Goal: Check status: Check status

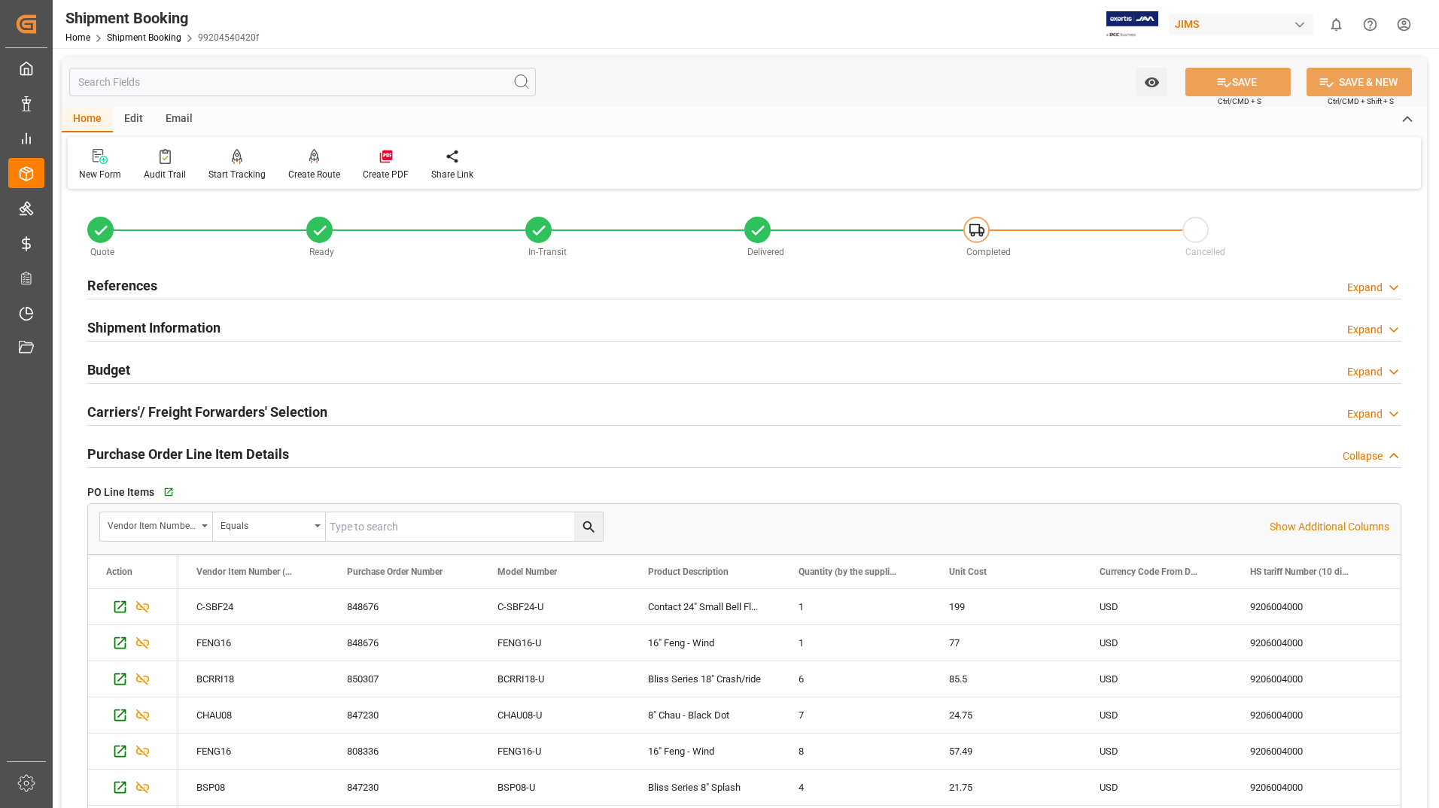
scroll to position [4975, 0]
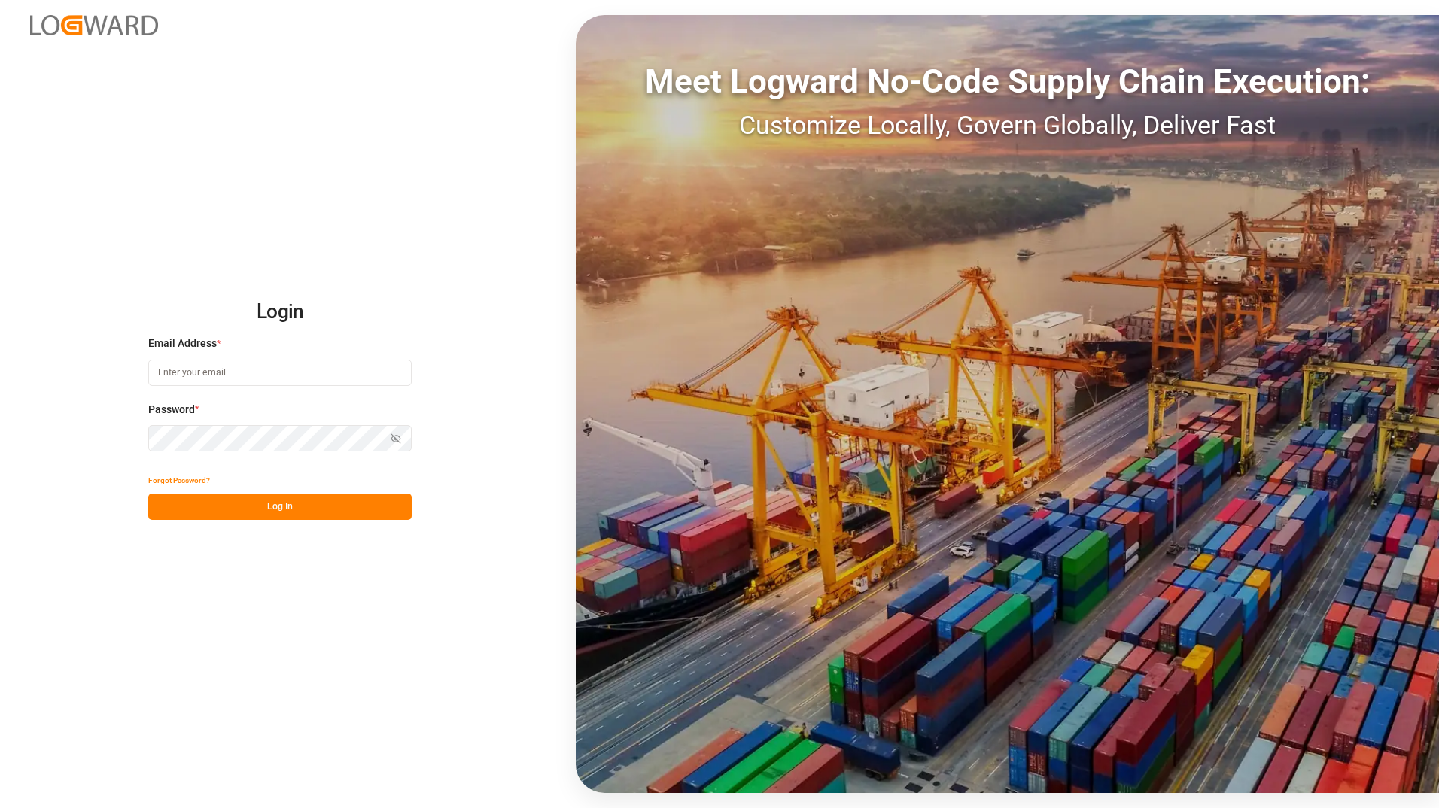
click at [290, 372] on input at bounding box center [279, 373] width 263 height 26
type input "[EMAIL_ADDRESS][PERSON_NAME][DOMAIN_NAME]"
click at [158, 513] on button "Log In" at bounding box center [279, 507] width 263 height 26
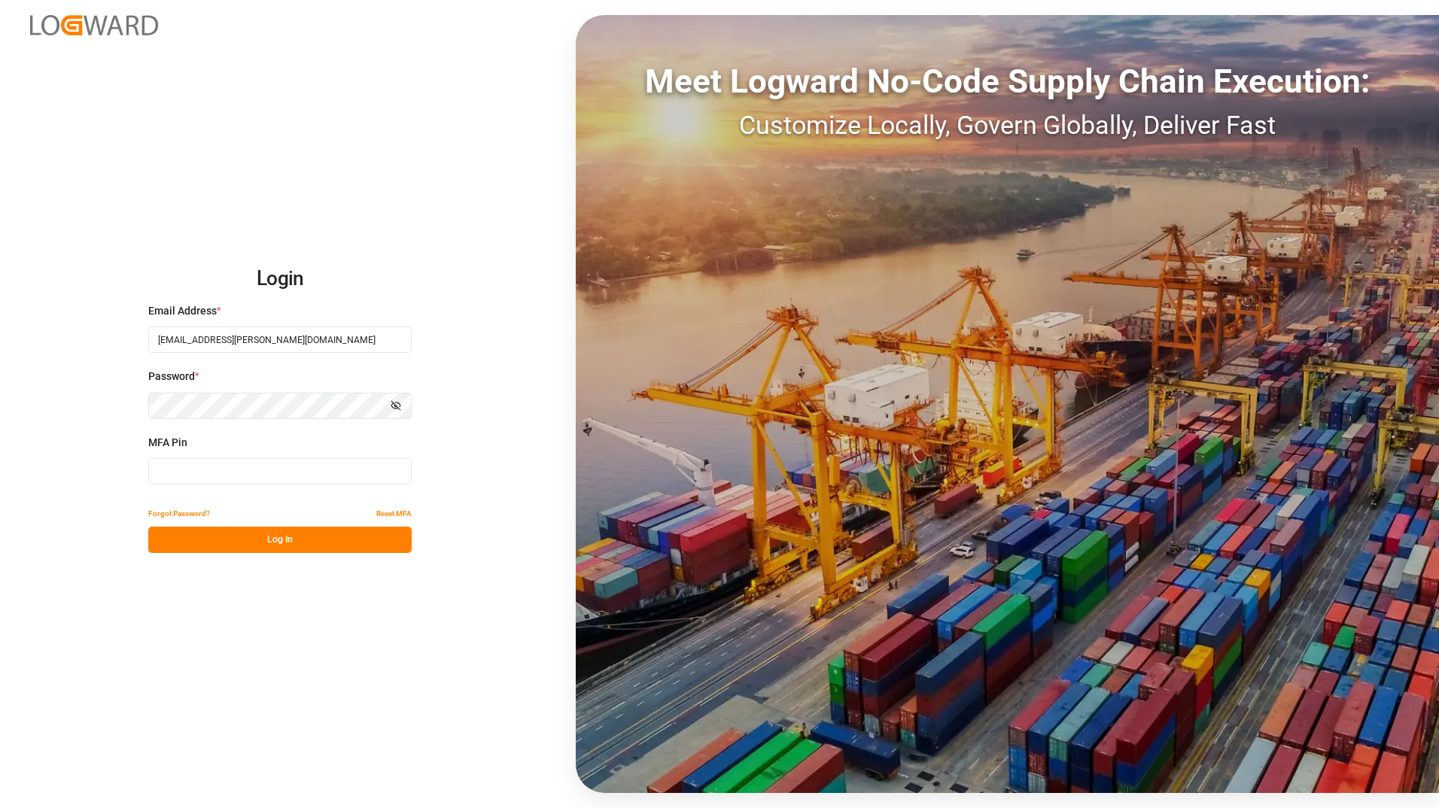
click at [323, 472] on input at bounding box center [279, 471] width 263 height 26
type input "815702"
click at [318, 536] on button "Log In" at bounding box center [279, 540] width 263 height 26
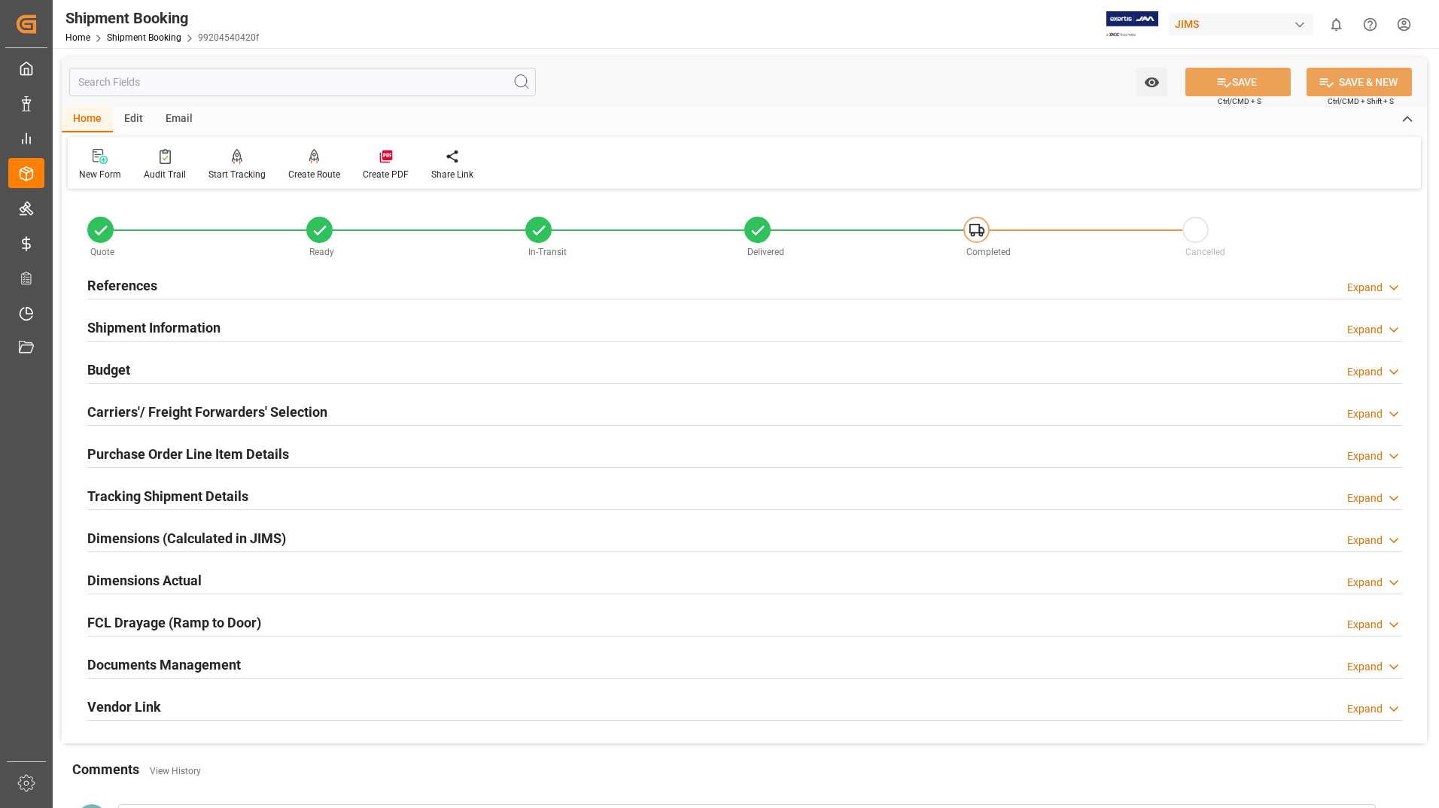
click at [196, 499] on h2 "Tracking Shipment Details" at bounding box center [167, 496] width 161 height 20
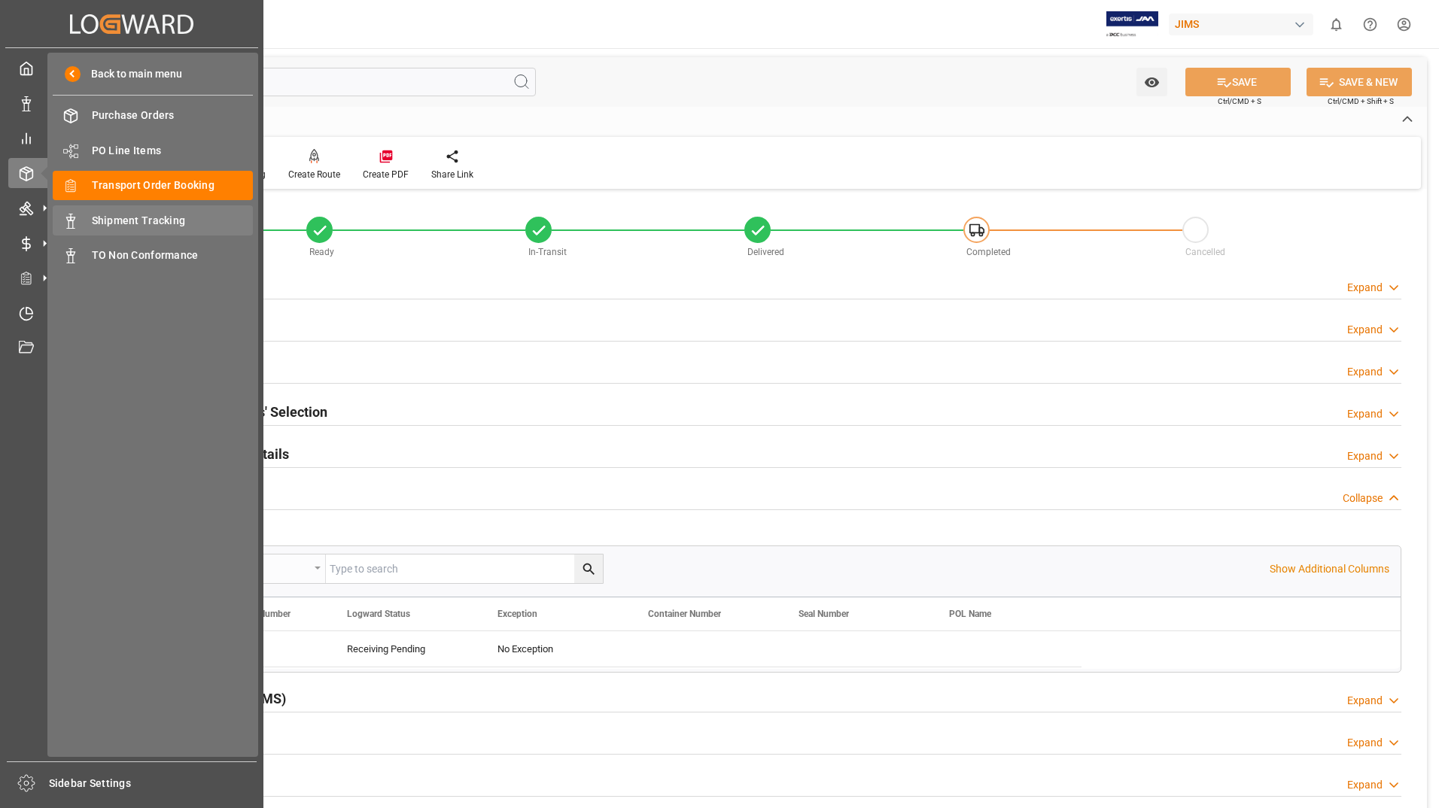
click at [106, 218] on span "Shipment Tracking" at bounding box center [173, 221] width 162 height 16
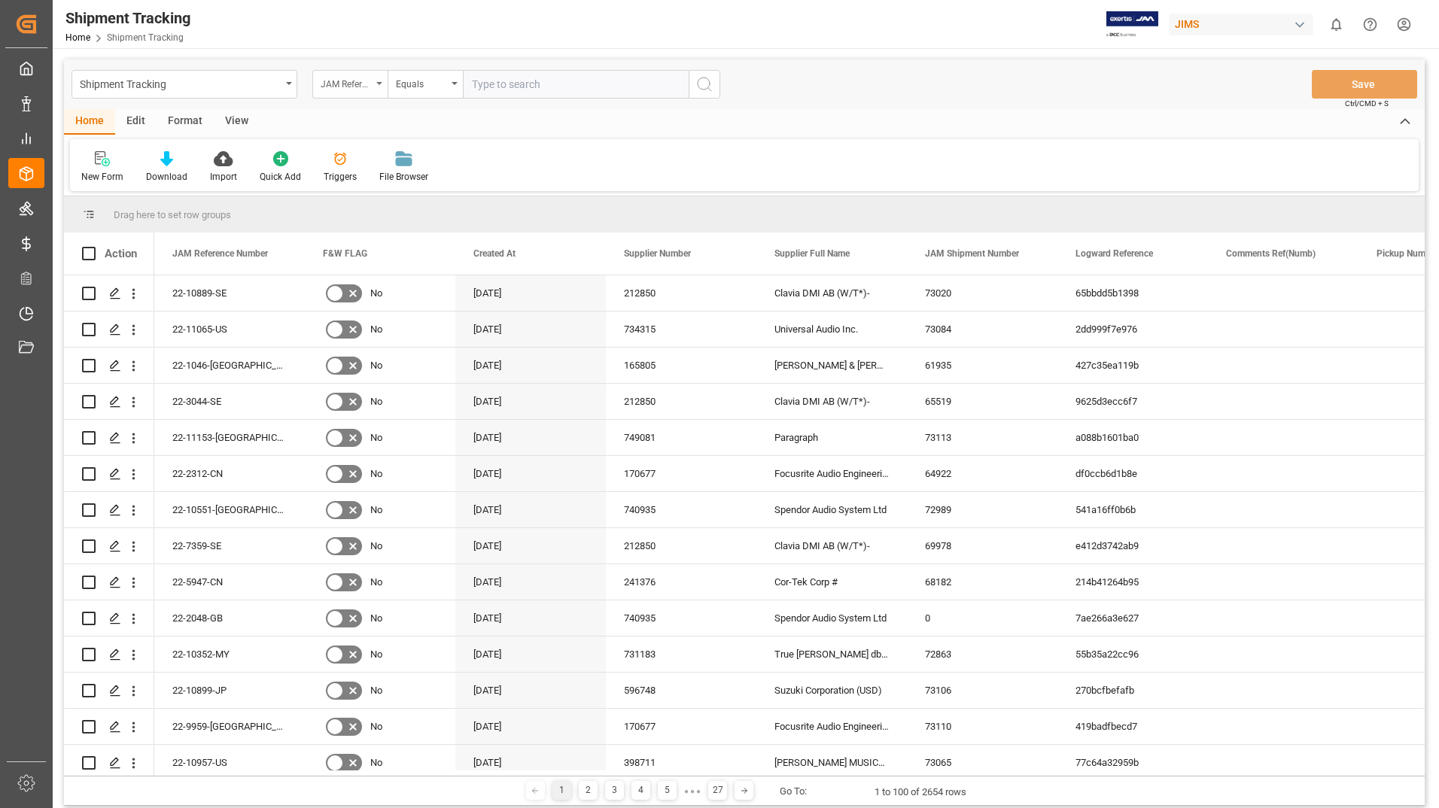
click at [371, 77] on div "JAM Reference Number" at bounding box center [346, 82] width 51 height 17
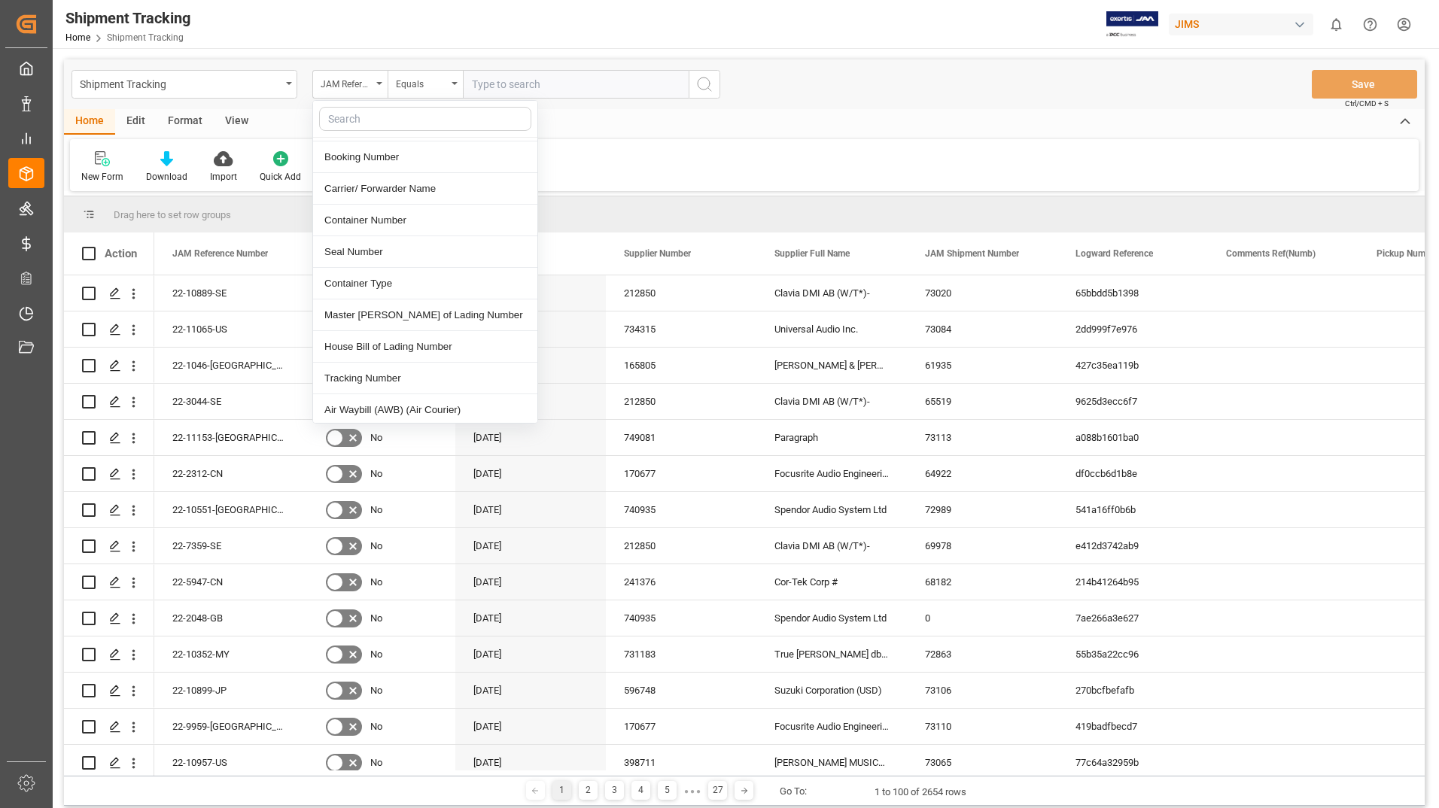
scroll to position [527, 0]
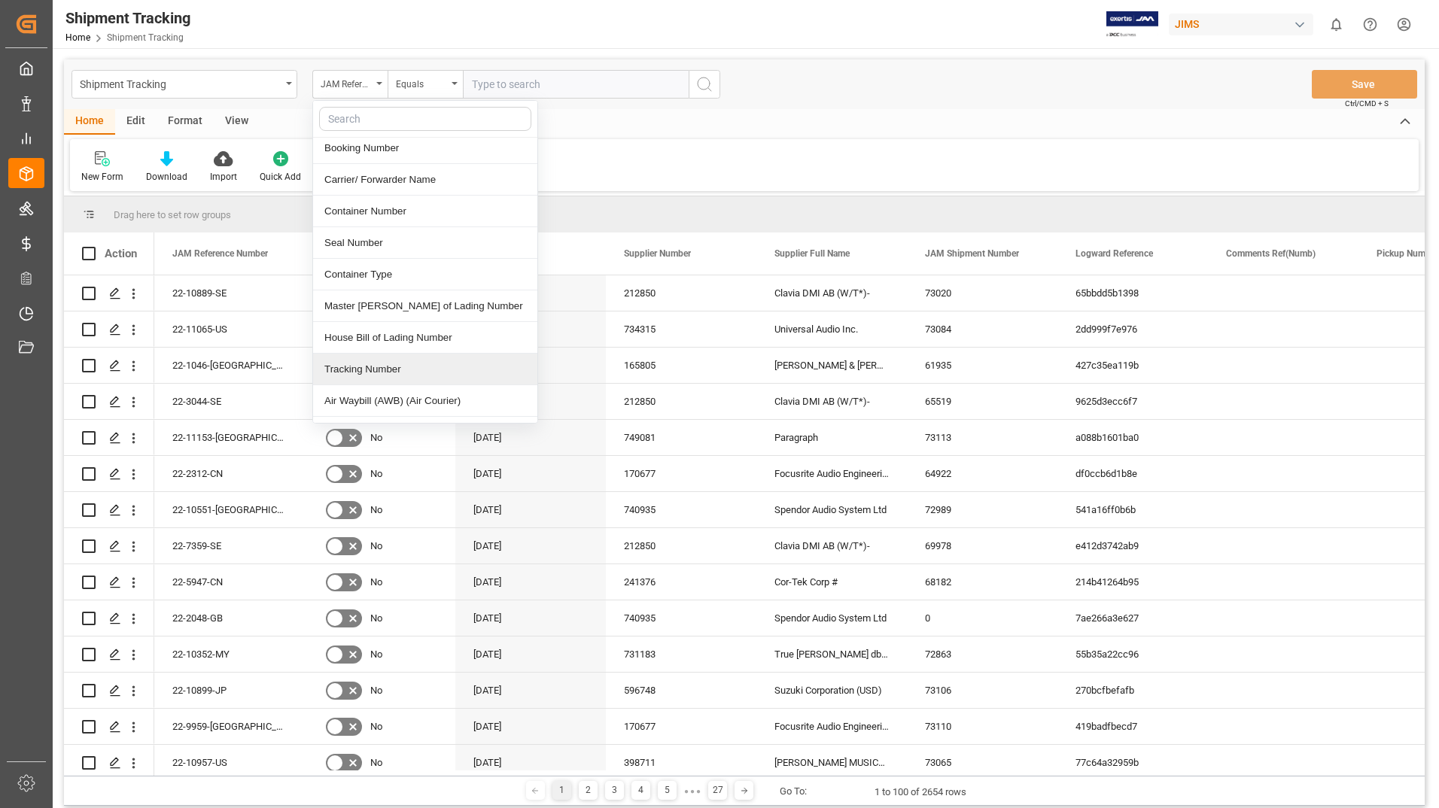
click at [386, 357] on div "Tracking Number" at bounding box center [425, 370] width 224 height 32
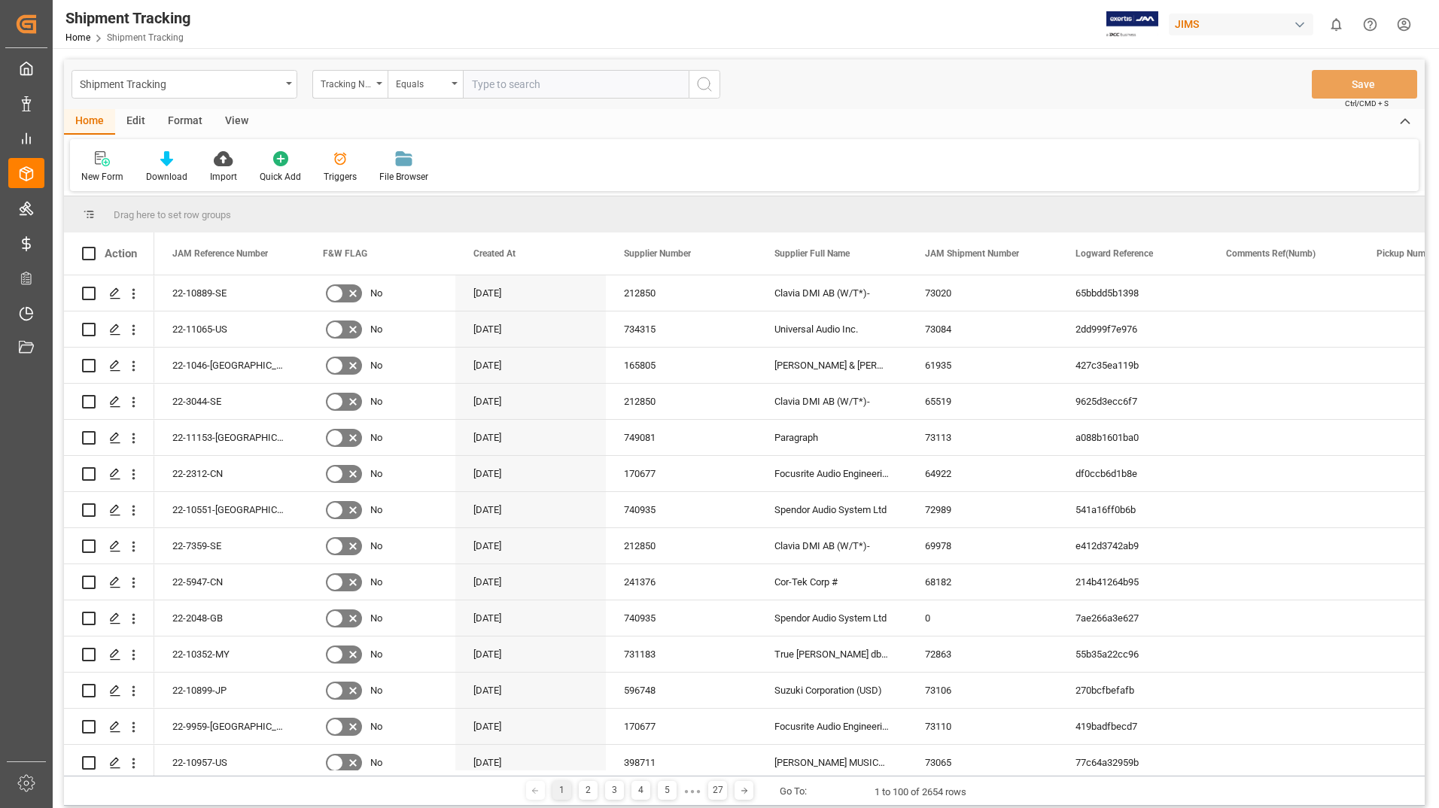
click at [525, 84] on input "text" at bounding box center [576, 84] width 226 height 29
type input "476029884113"
click at [708, 84] on icon "search button" at bounding box center [704, 84] width 18 height 18
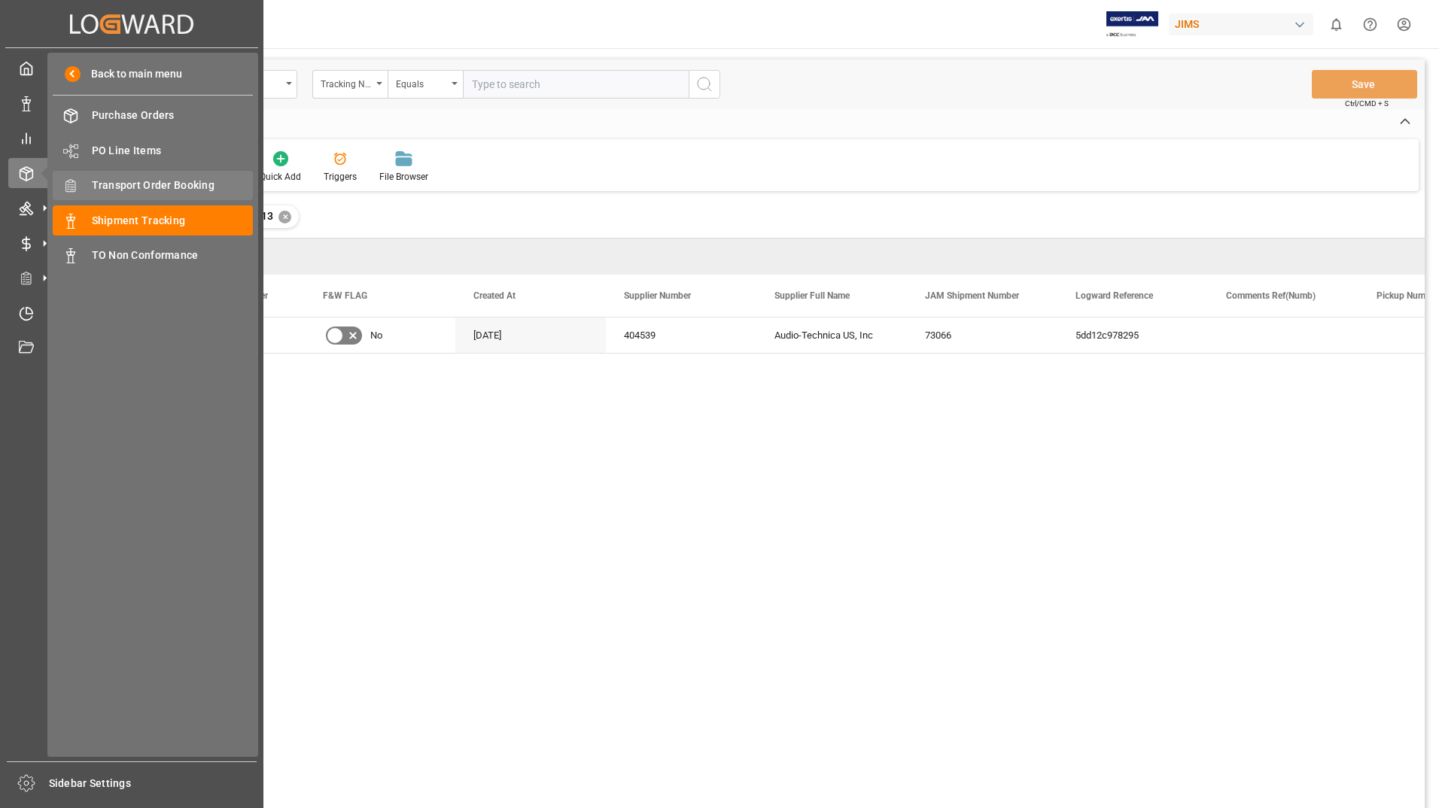
click at [128, 184] on span "Transport Order Booking" at bounding box center [173, 186] width 162 height 16
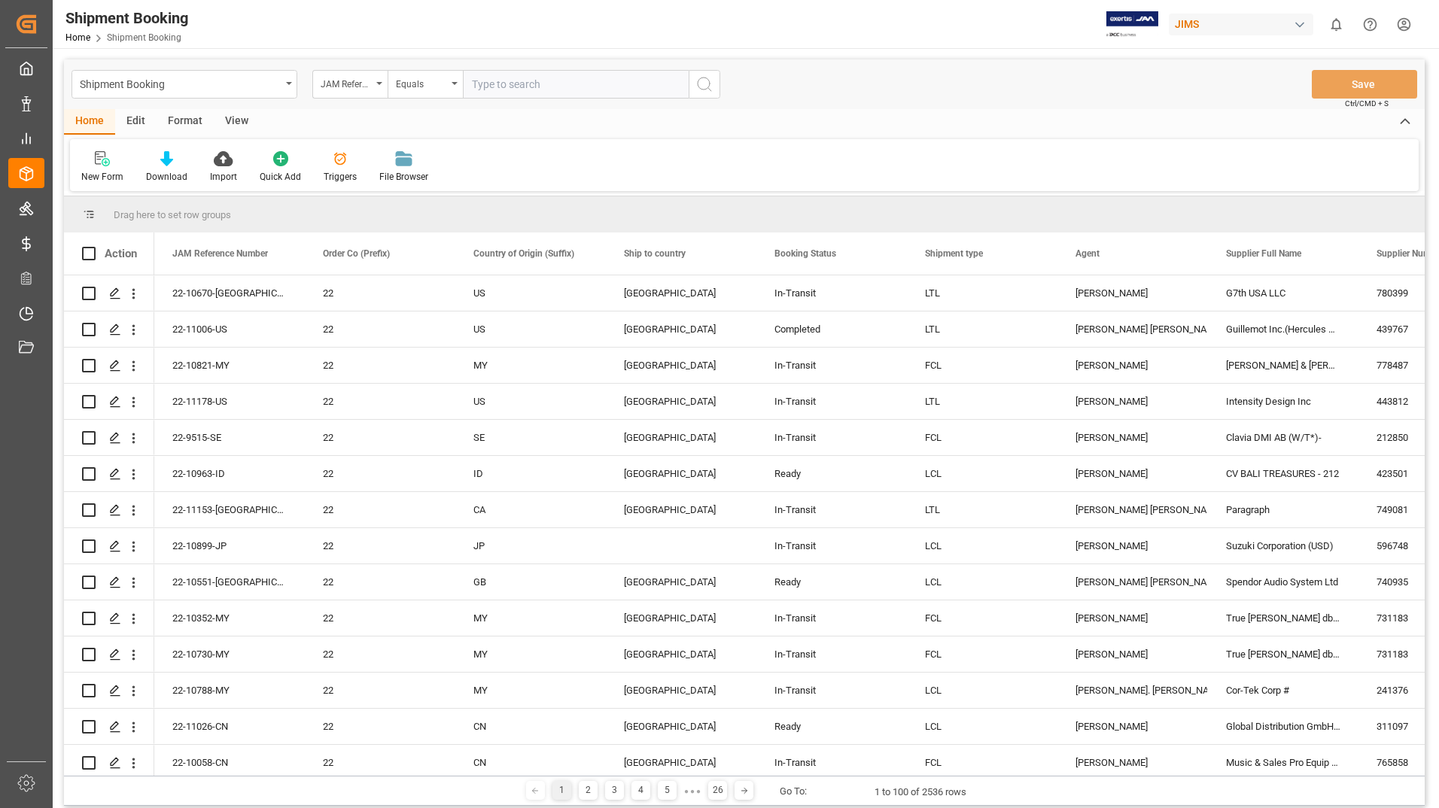
click at [546, 83] on input "text" at bounding box center [576, 84] width 226 height 29
type input "22-10938-us"
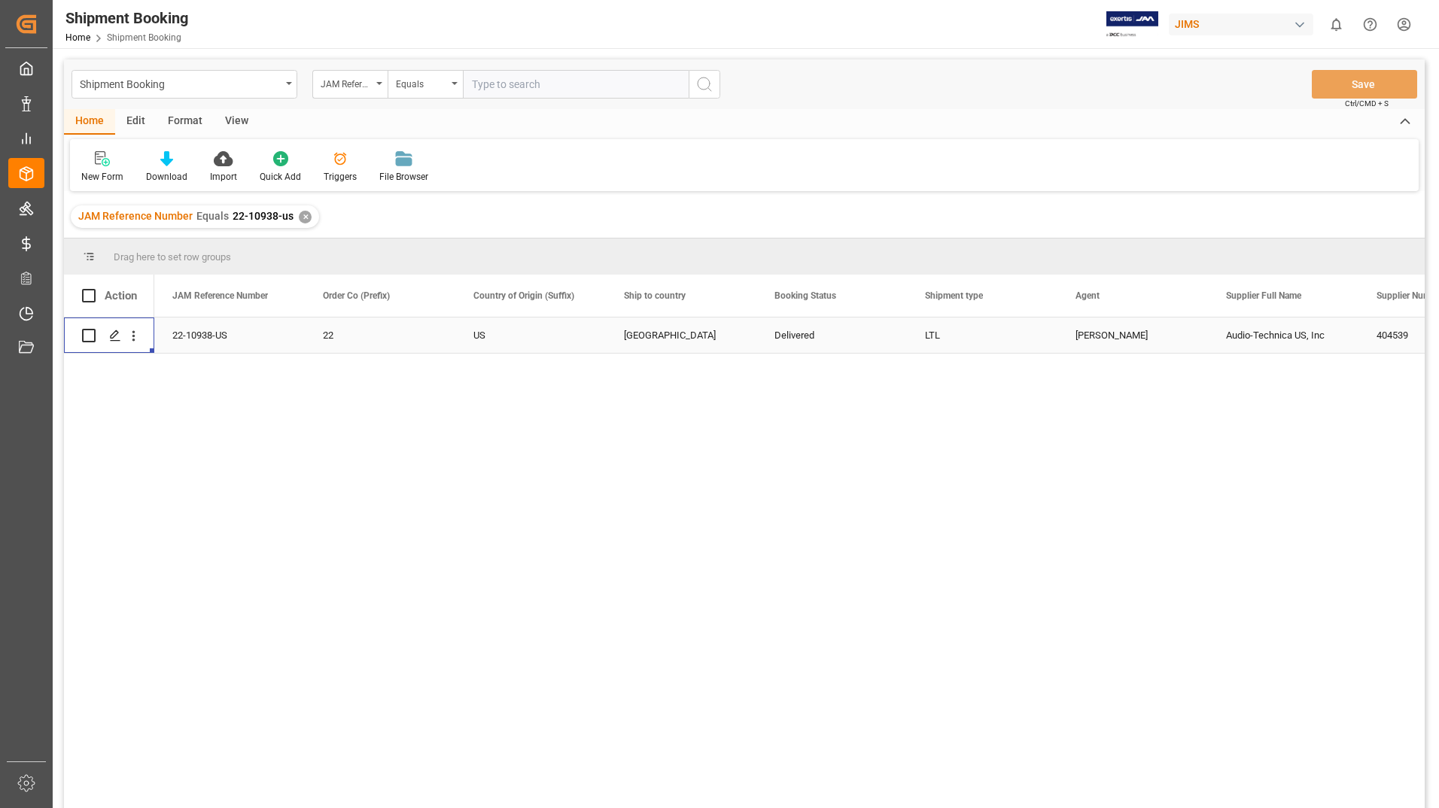
click at [95, 334] on div "Press SPACE to select this row." at bounding box center [109, 335] width 54 height 34
click at [87, 335] on input "Press Space to toggle row selection (unchecked)" at bounding box center [89, 336] width 14 height 14
checkbox input "true"
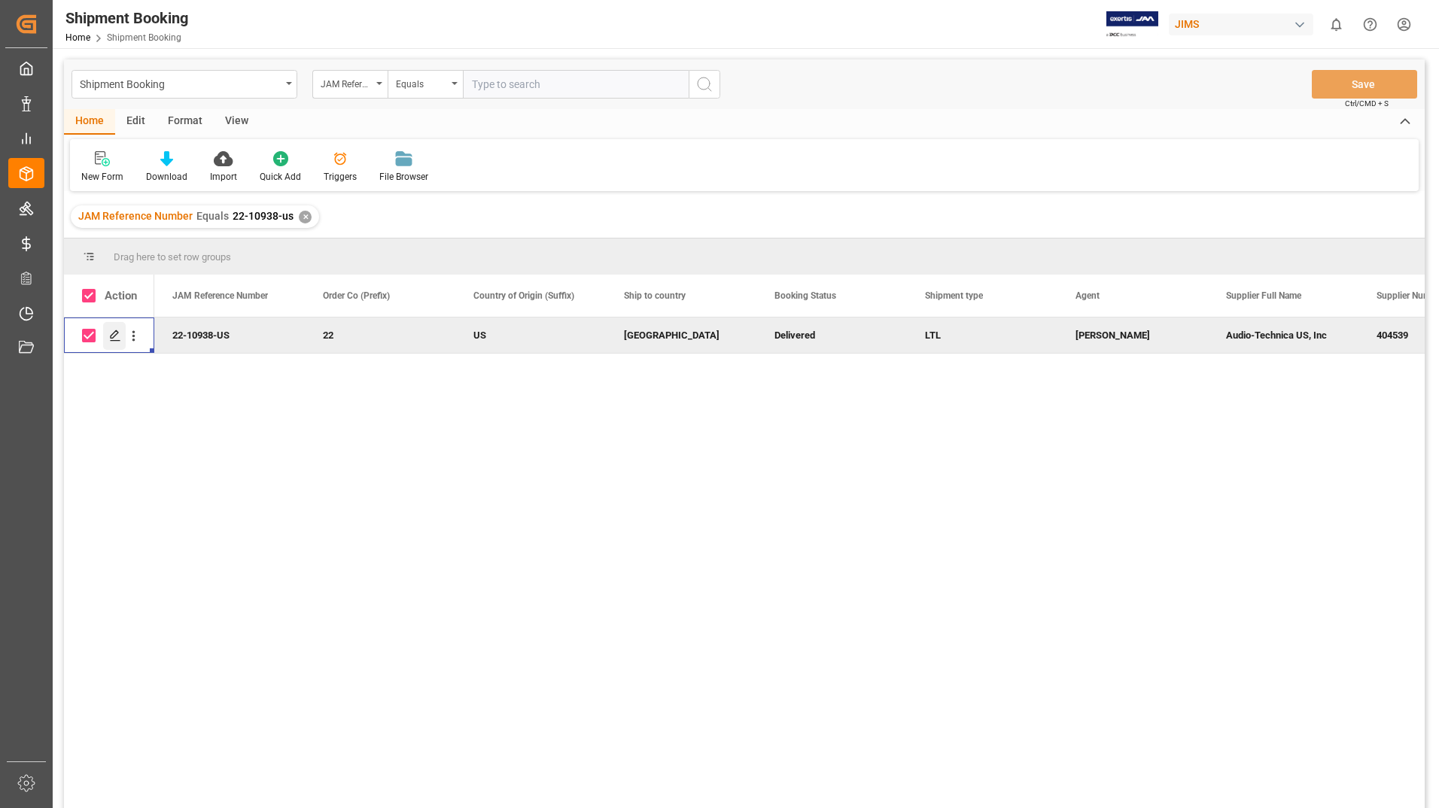
click at [112, 331] on icon "Press SPACE to deselect this row." at bounding box center [115, 336] width 12 height 12
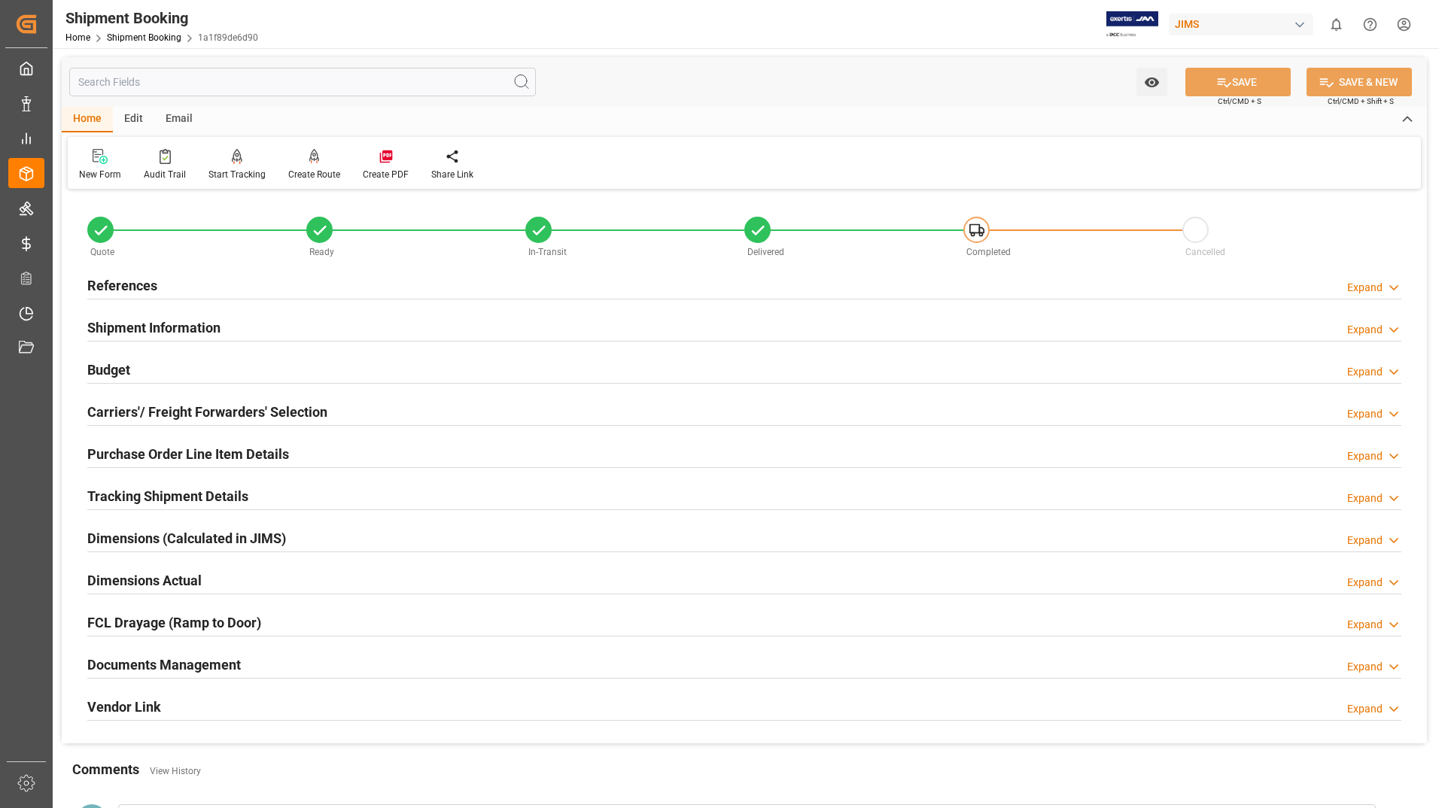
click at [202, 661] on h2 "Documents Management" at bounding box center [163, 665] width 153 height 20
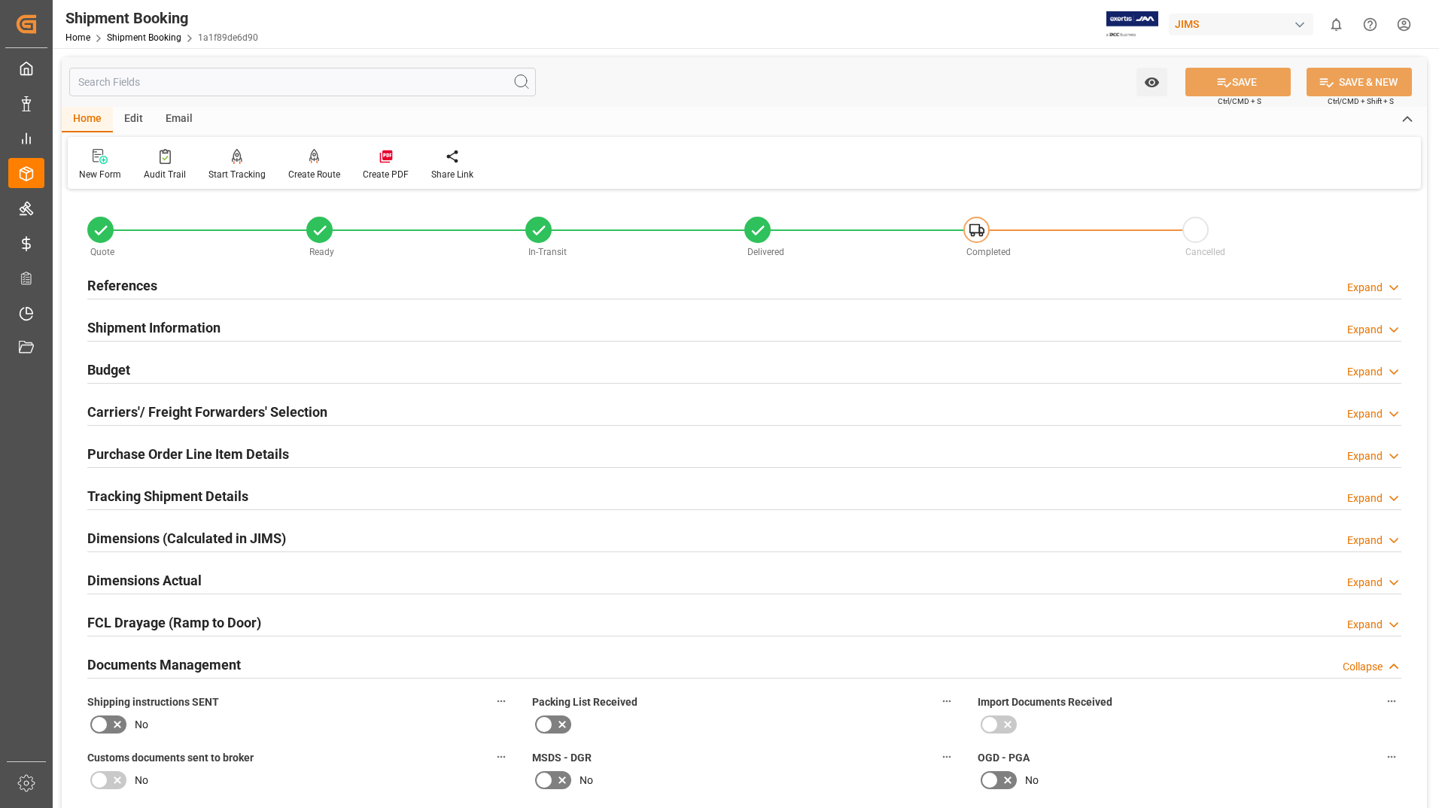
scroll to position [602, 0]
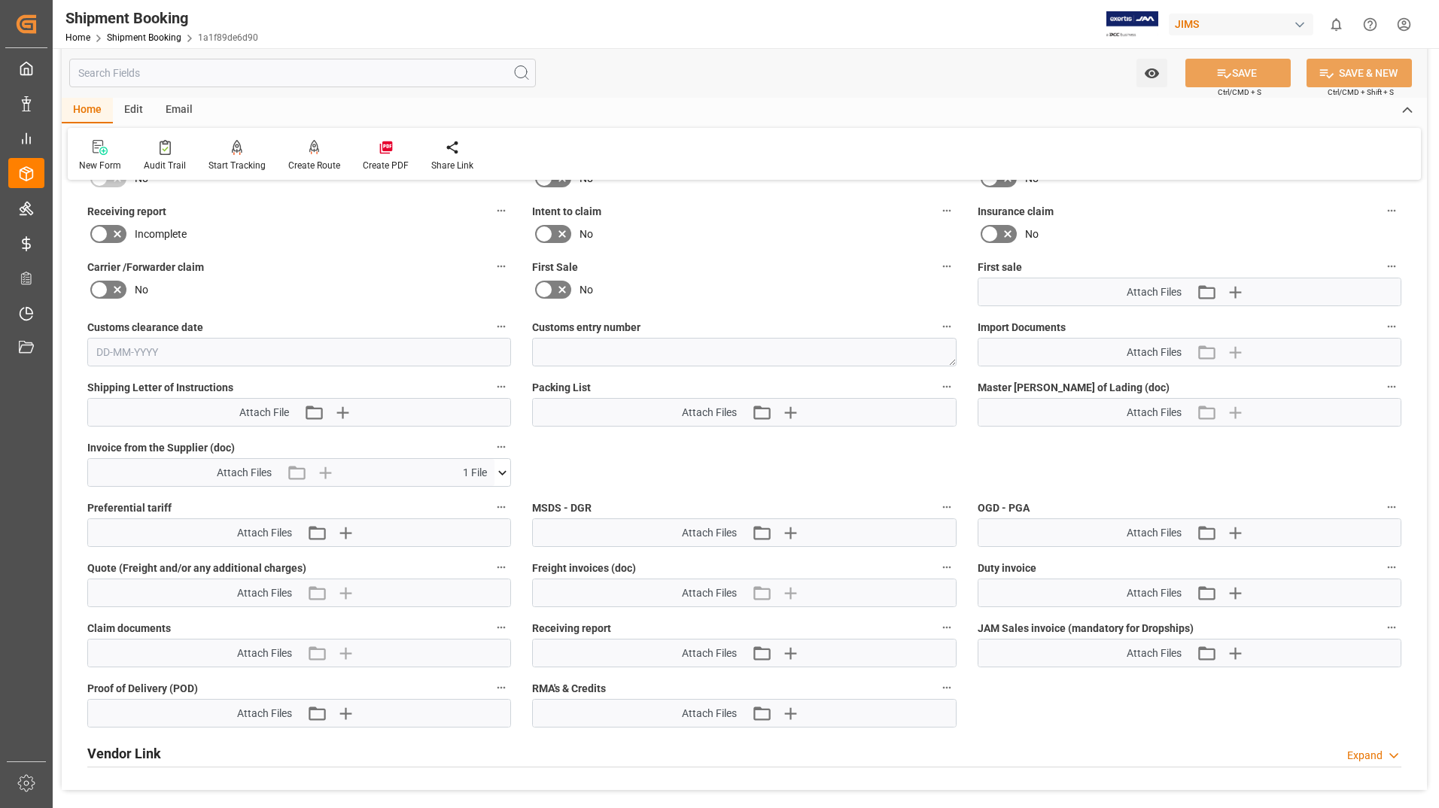
click at [502, 473] on icon at bounding box center [503, 472] width 8 height 5
click at [491, 497] on icon at bounding box center [494, 501] width 14 height 10
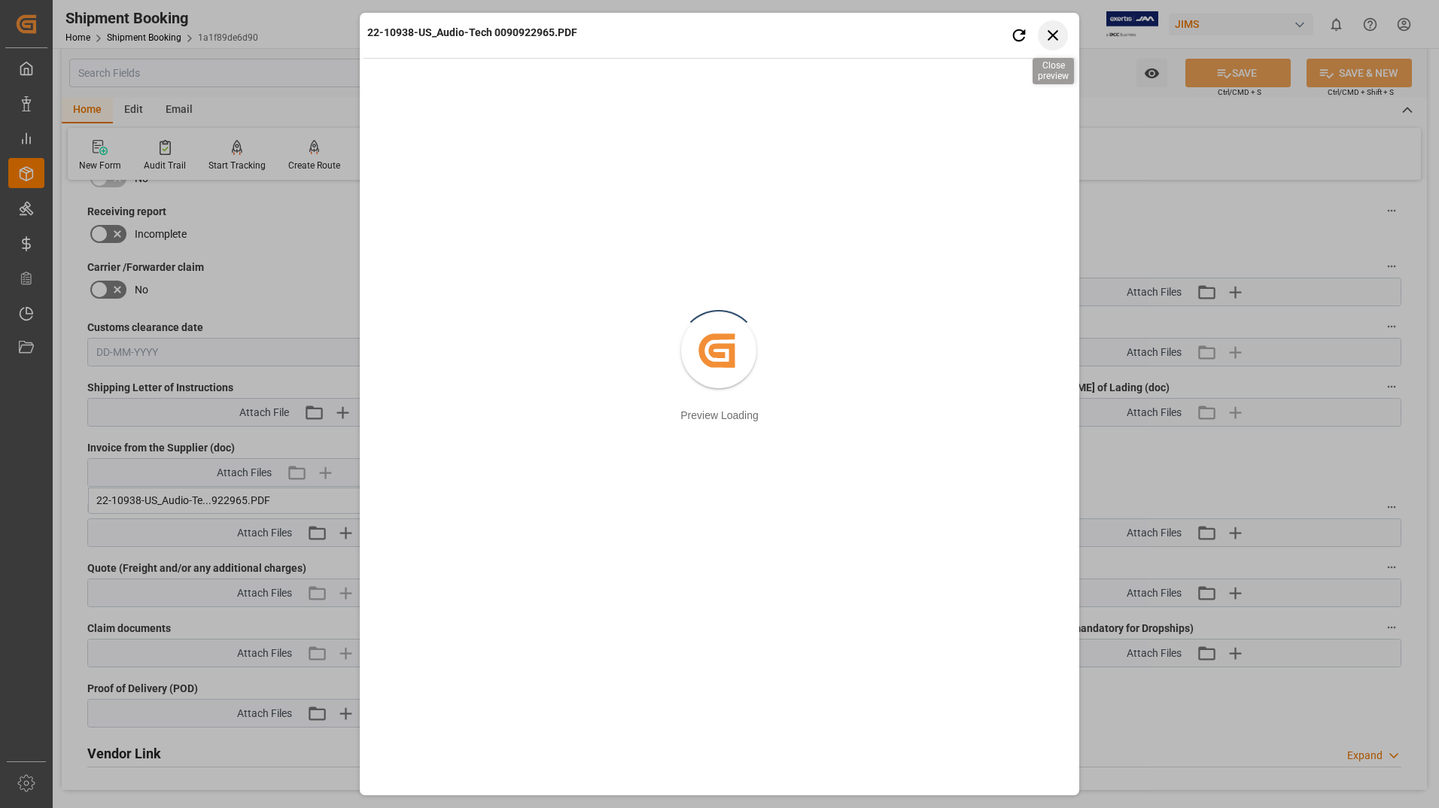
click at [1048, 35] on icon "button" at bounding box center [1053, 35] width 19 height 19
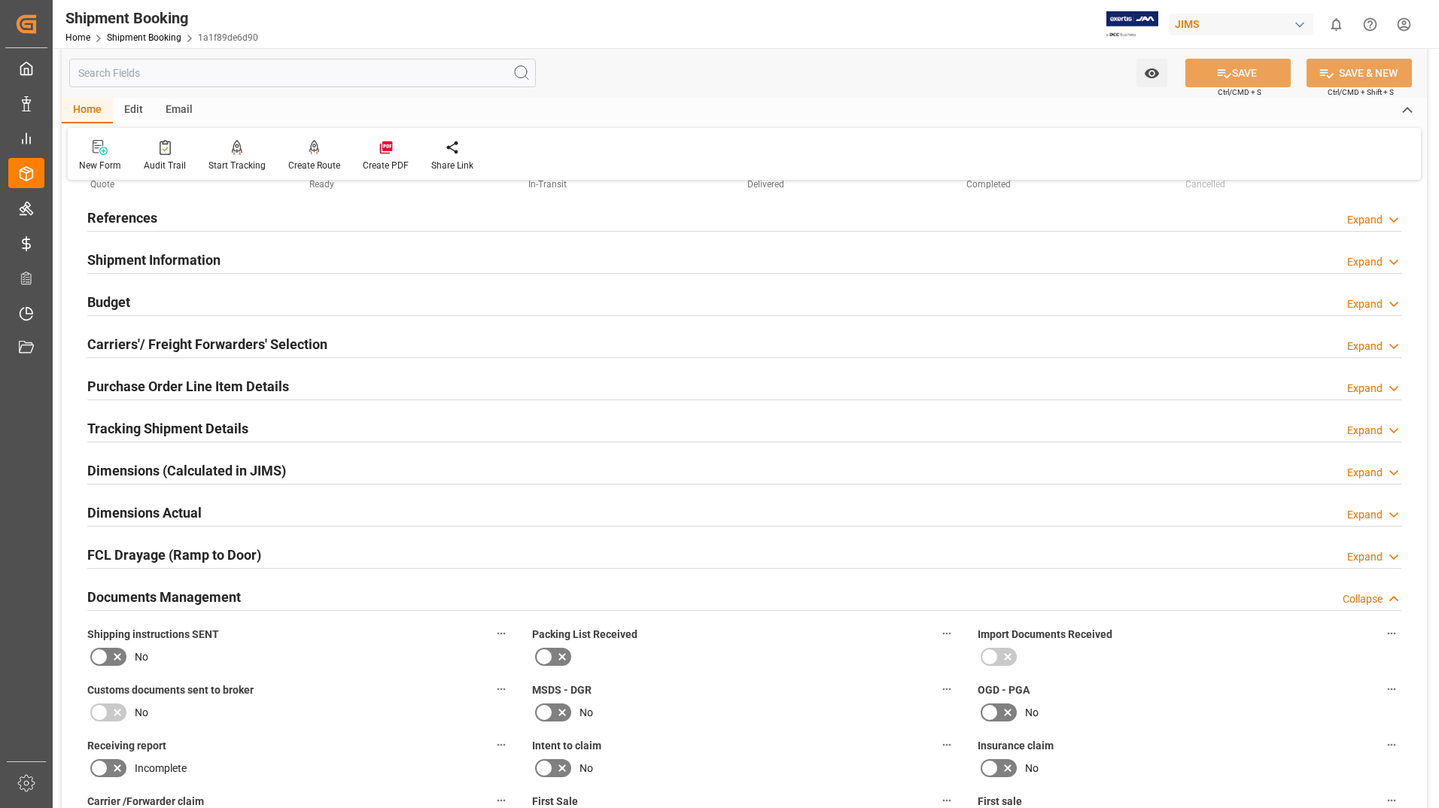
scroll to position [0, 0]
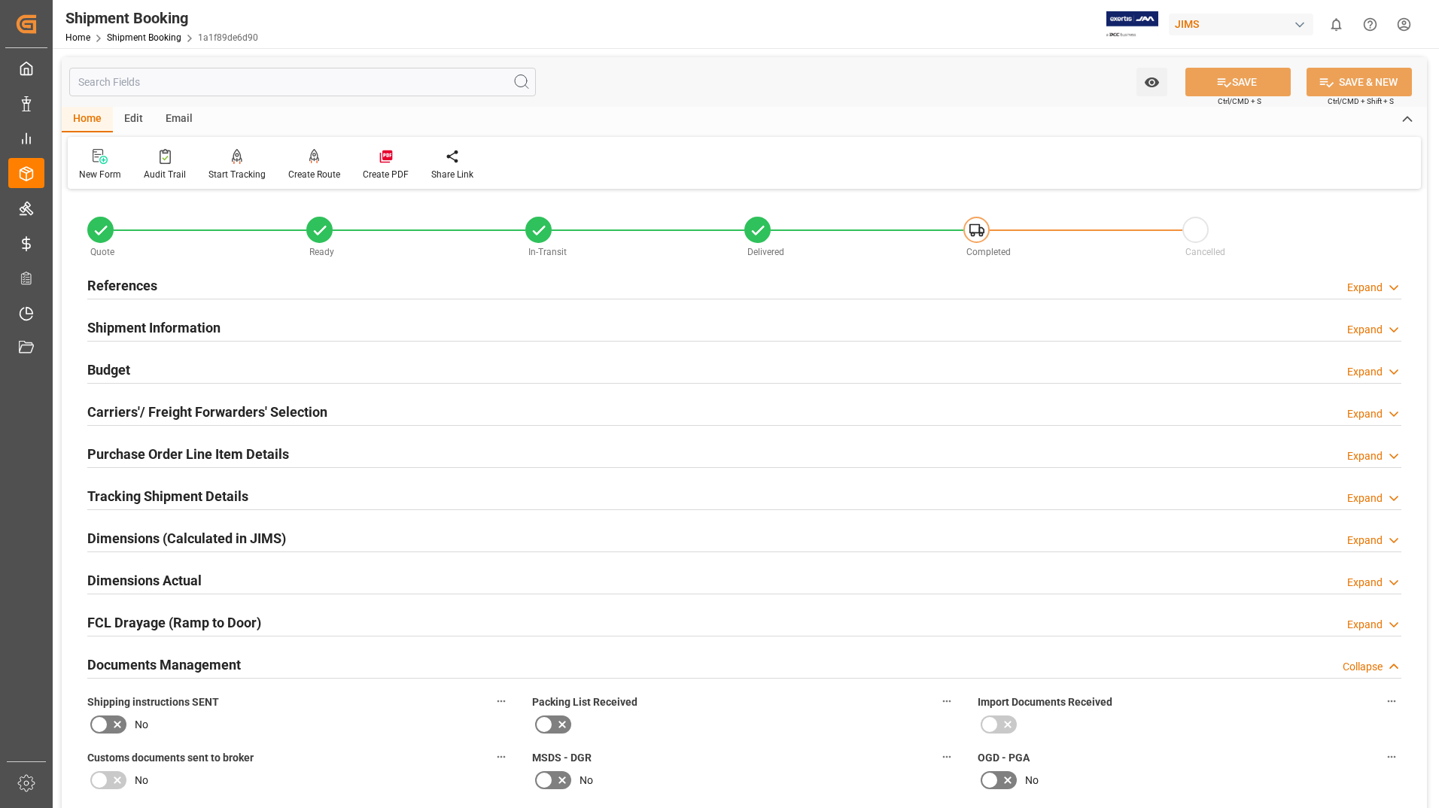
click at [221, 493] on h2 "Tracking Shipment Details" at bounding box center [167, 496] width 161 height 20
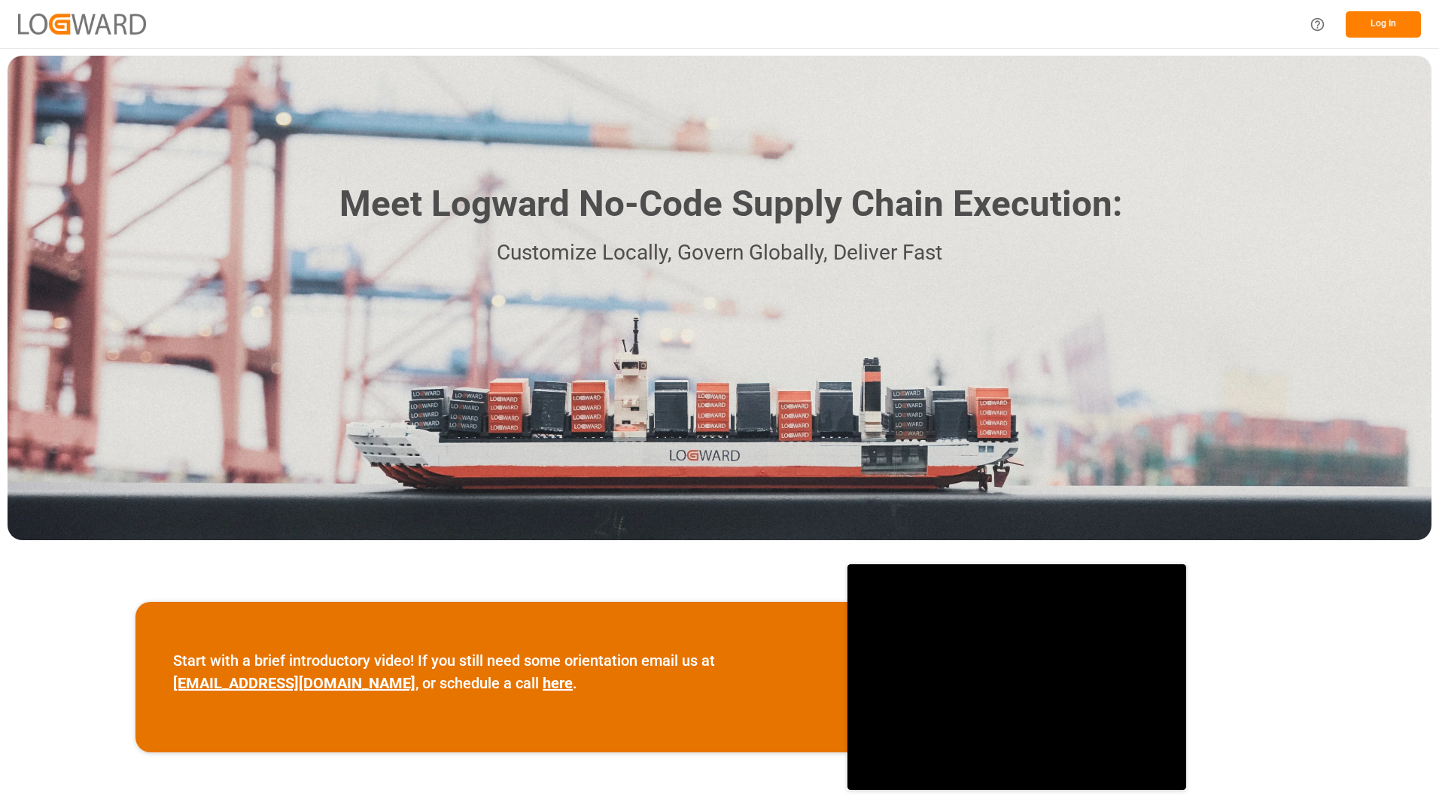
click at [1372, 24] on button "Log In" at bounding box center [1382, 24] width 75 height 26
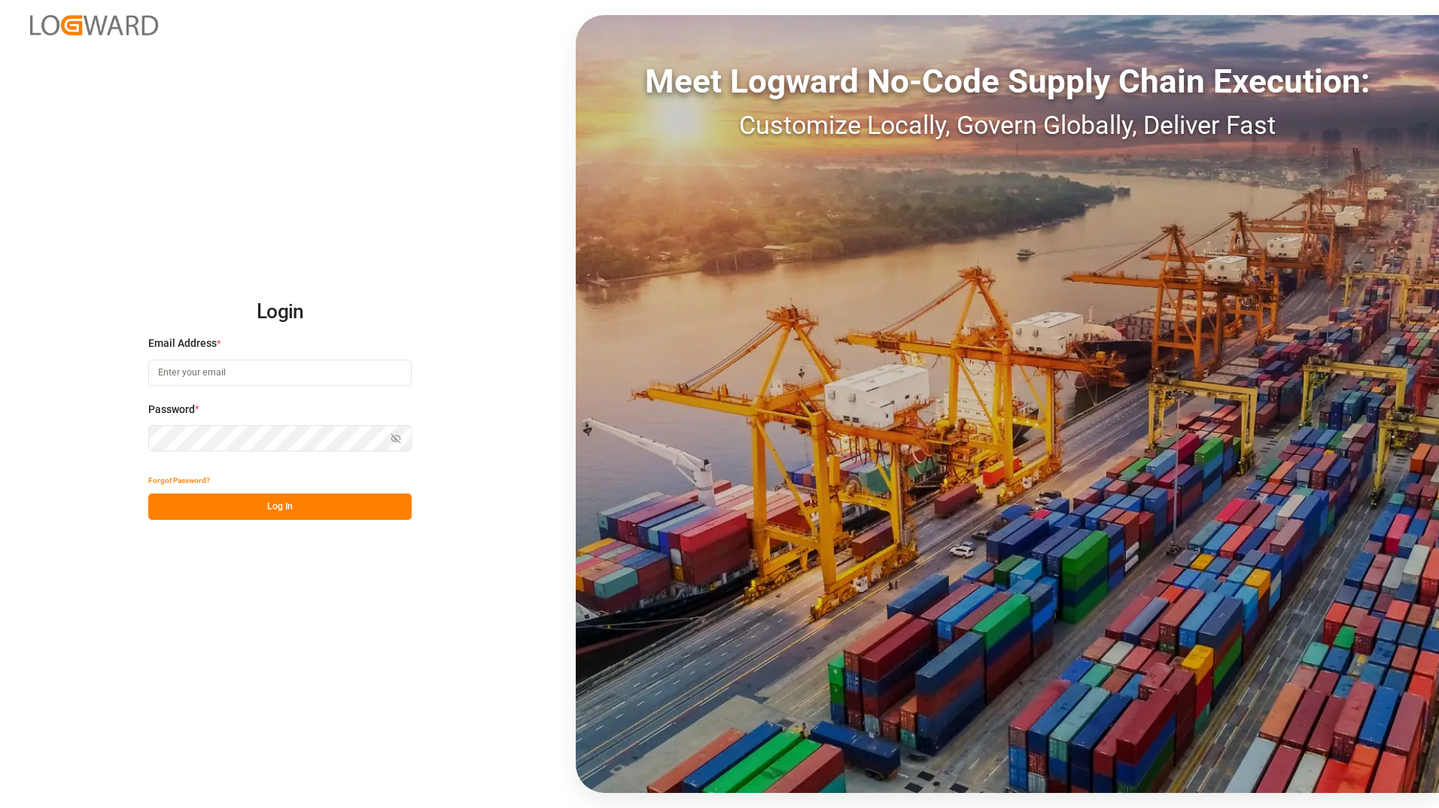
click at [240, 375] on input at bounding box center [279, 373] width 263 height 26
type input "[EMAIL_ADDRESS][PERSON_NAME][DOMAIN_NAME]"
click at [168, 504] on button "Log In" at bounding box center [279, 507] width 263 height 26
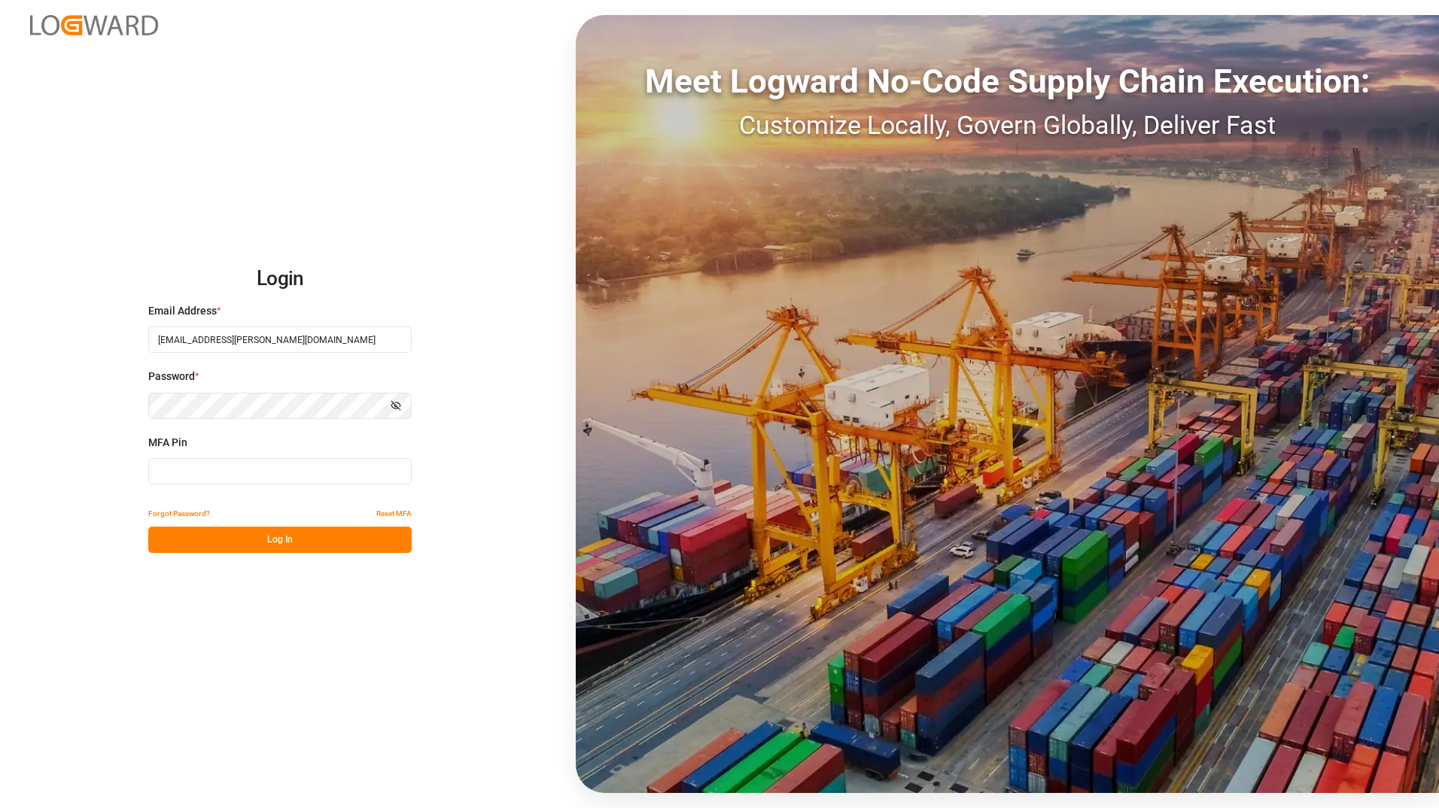
click at [181, 467] on input at bounding box center [279, 471] width 263 height 26
type input "919983"
click at [370, 534] on button "Log In" at bounding box center [279, 540] width 263 height 26
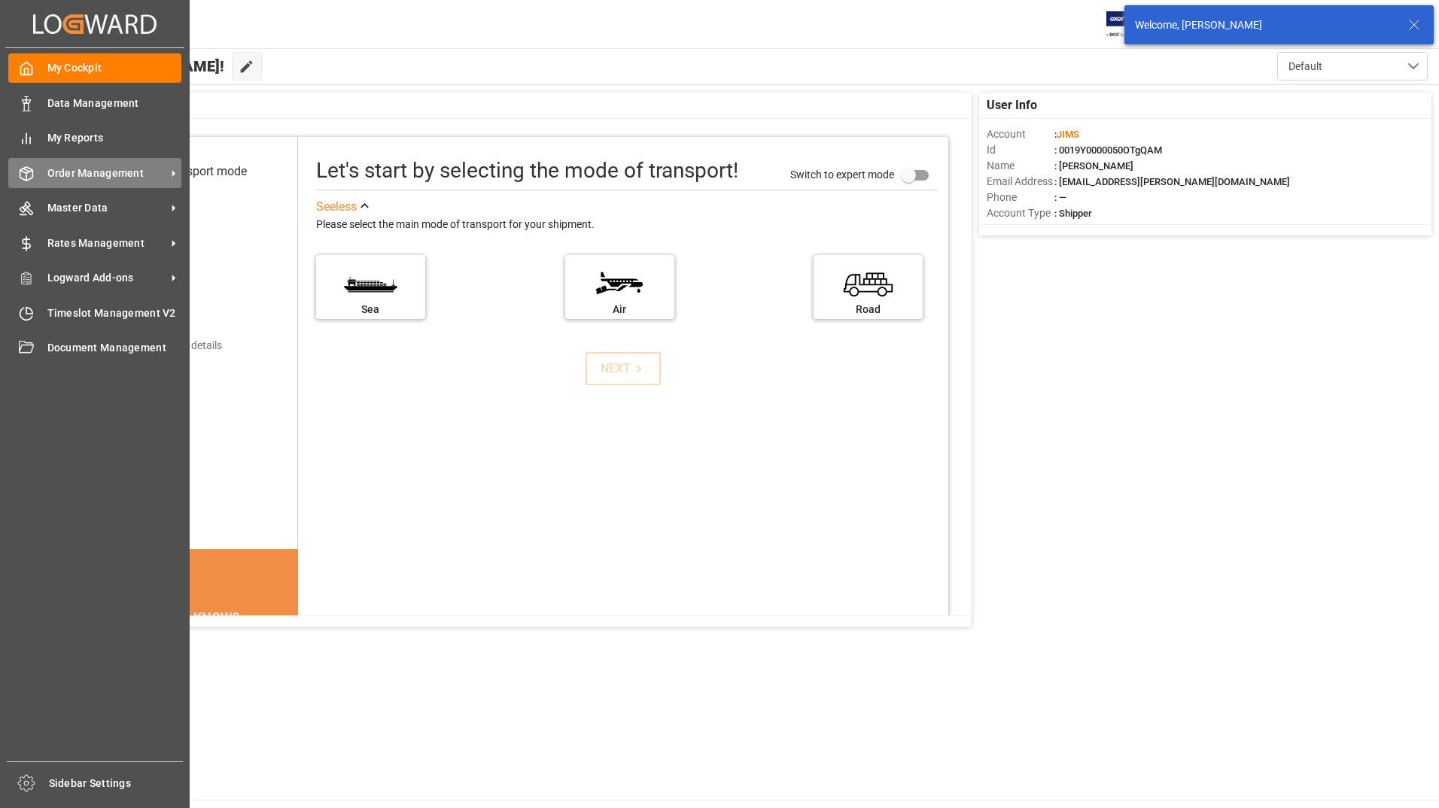
click at [99, 170] on span "Order Management" at bounding box center [106, 174] width 119 height 16
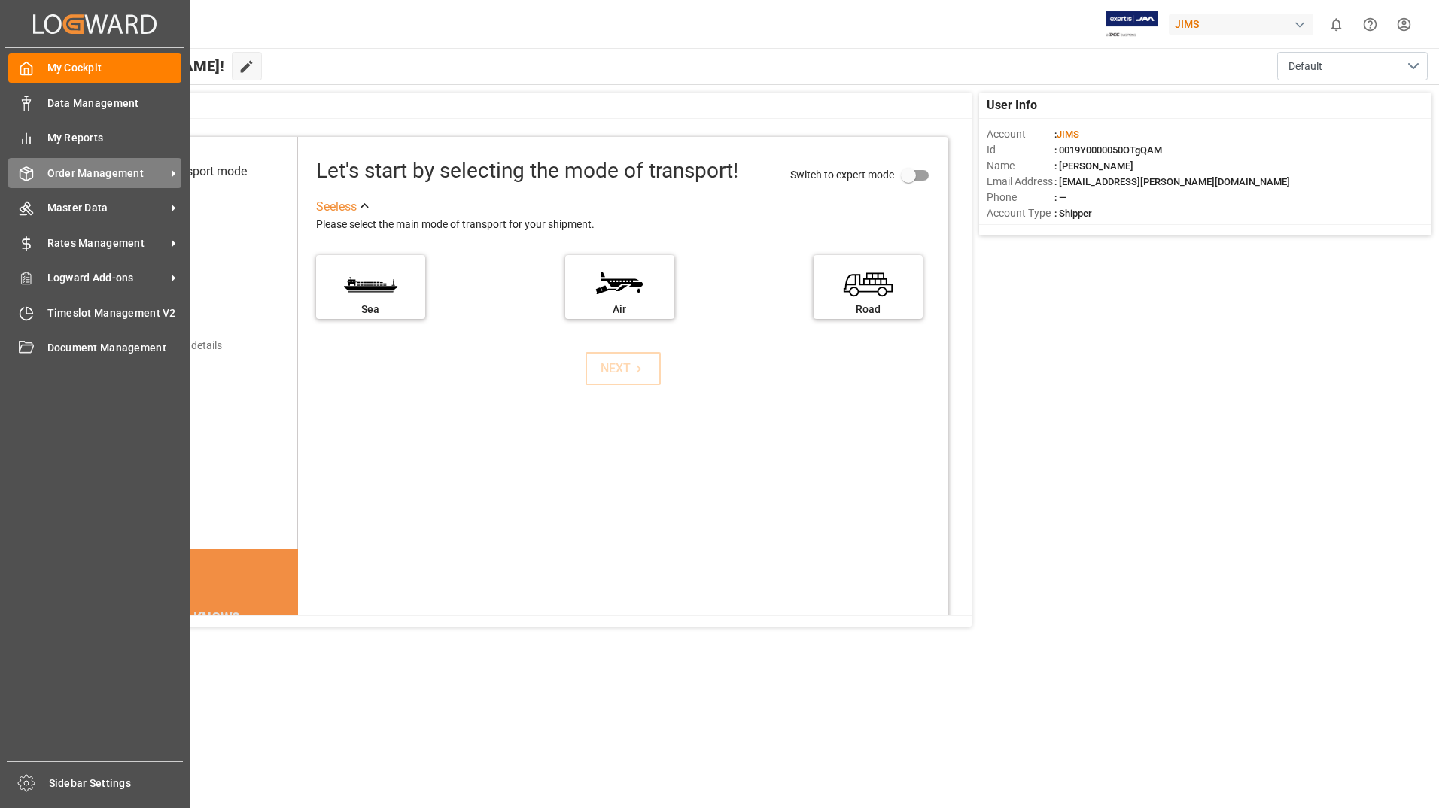
click at [102, 166] on span "Order Management" at bounding box center [106, 174] width 119 height 16
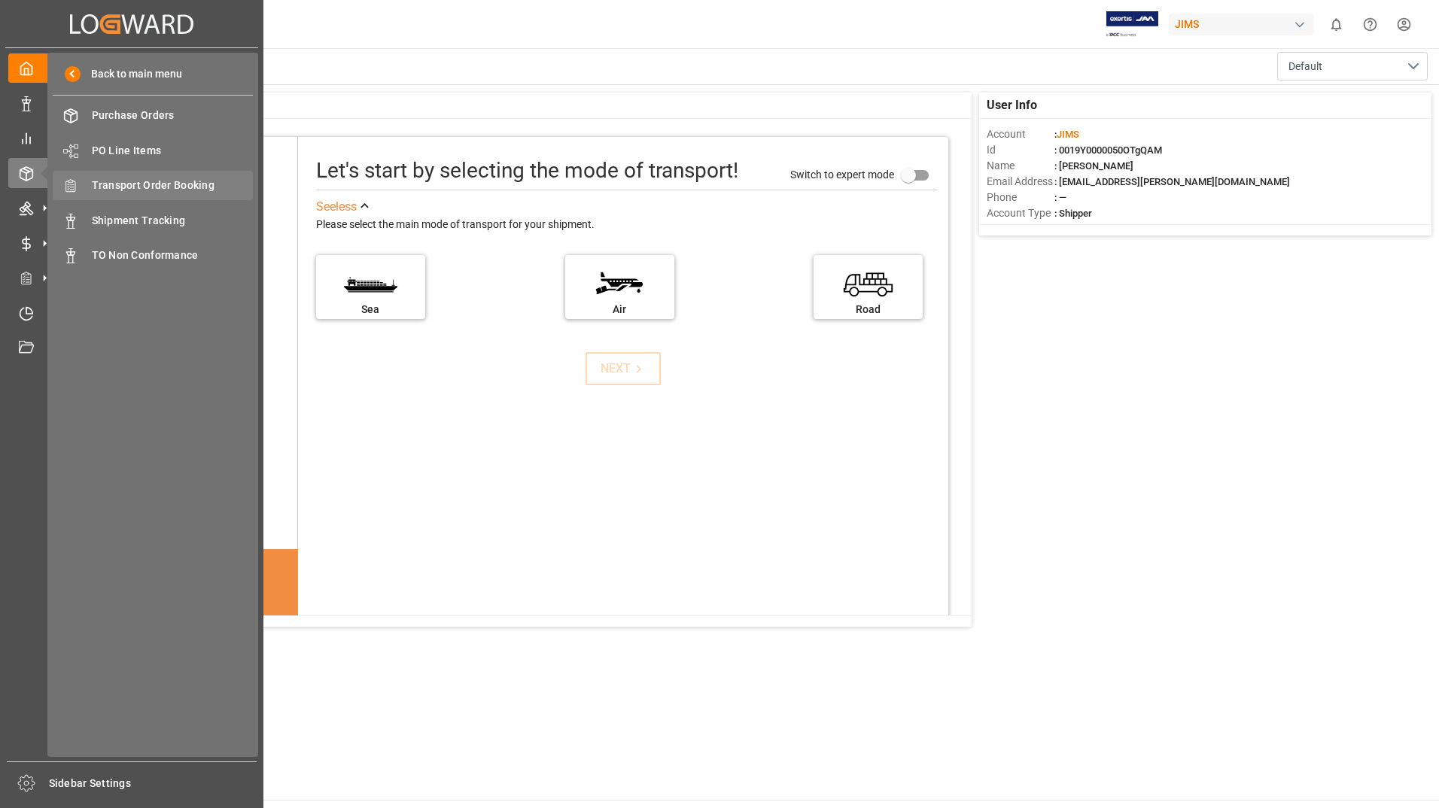
click at [175, 186] on span "Transport Order Booking" at bounding box center [173, 186] width 162 height 16
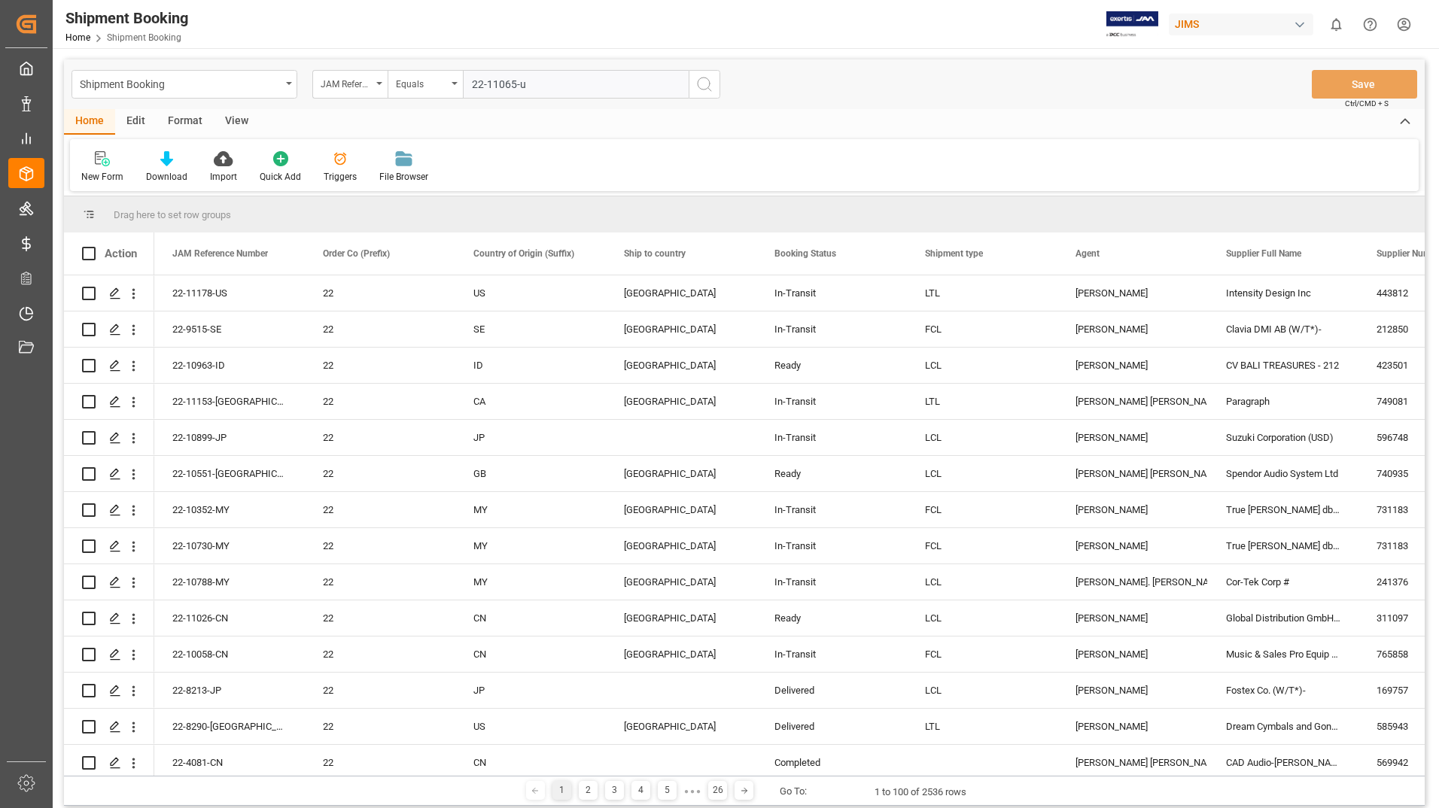
type input "22-11065-us"
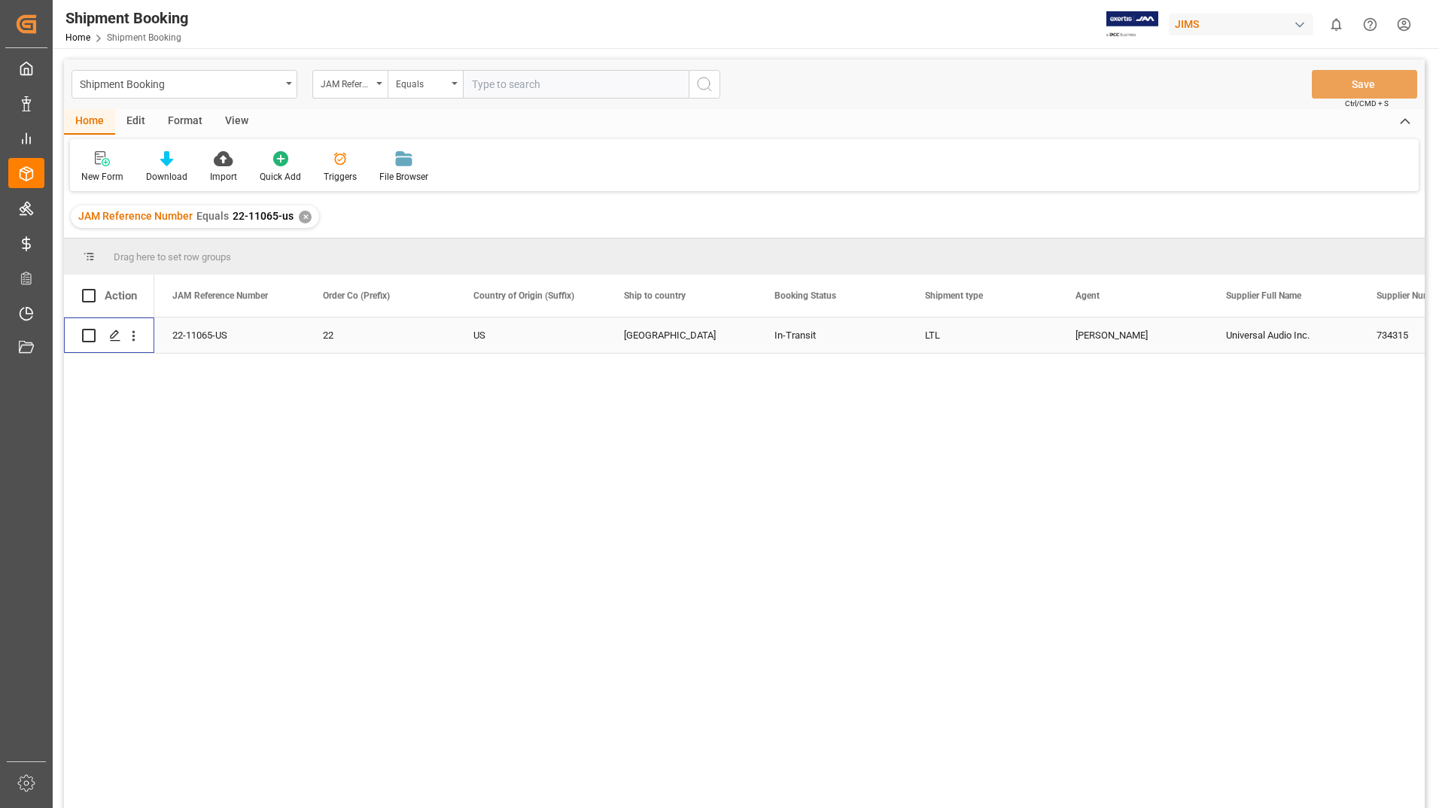
click at [94, 333] on input "Press Space to toggle row selection (unchecked)" at bounding box center [89, 336] width 14 height 14
checkbox input "true"
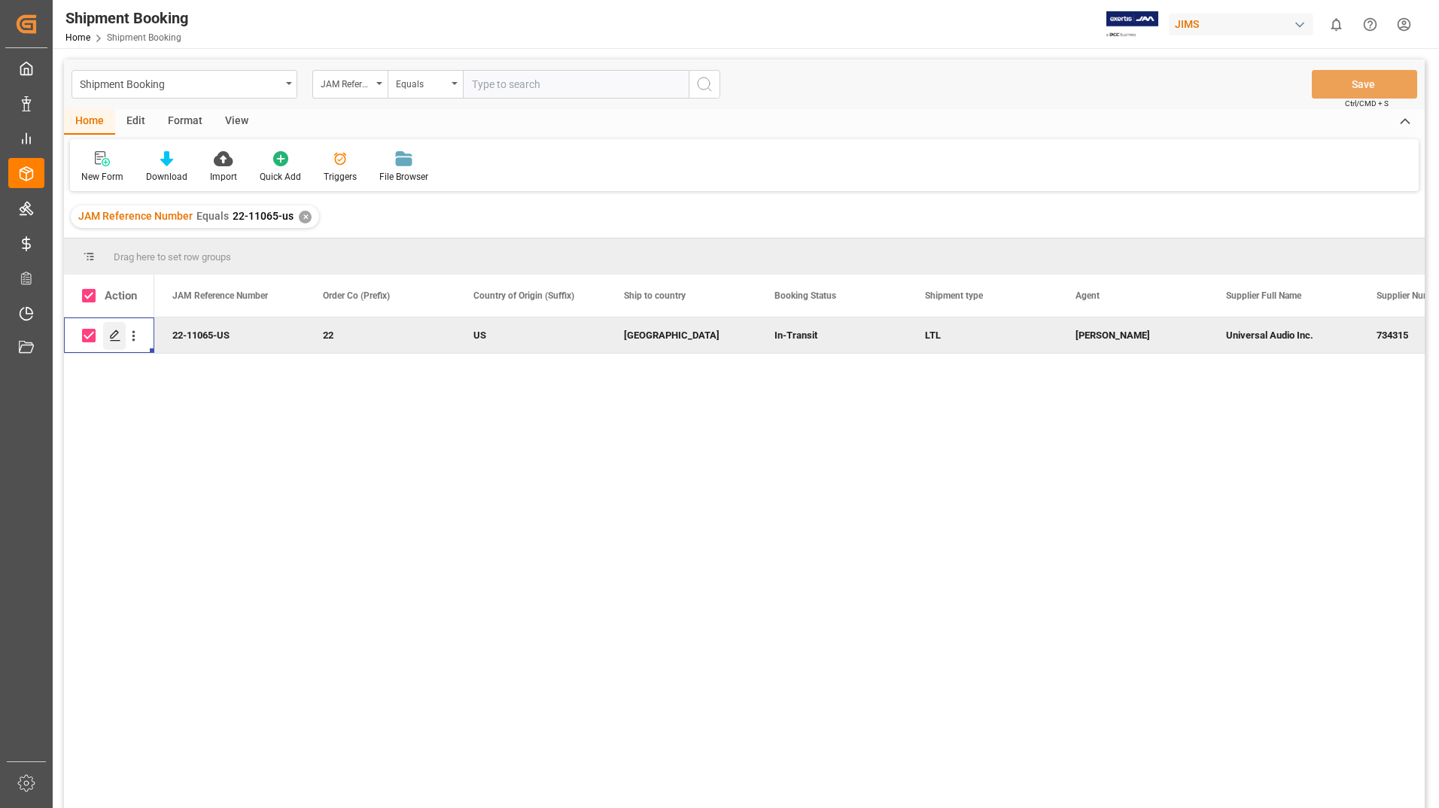
click at [109, 335] on icon "Press SPACE to deselect this row." at bounding box center [115, 336] width 12 height 12
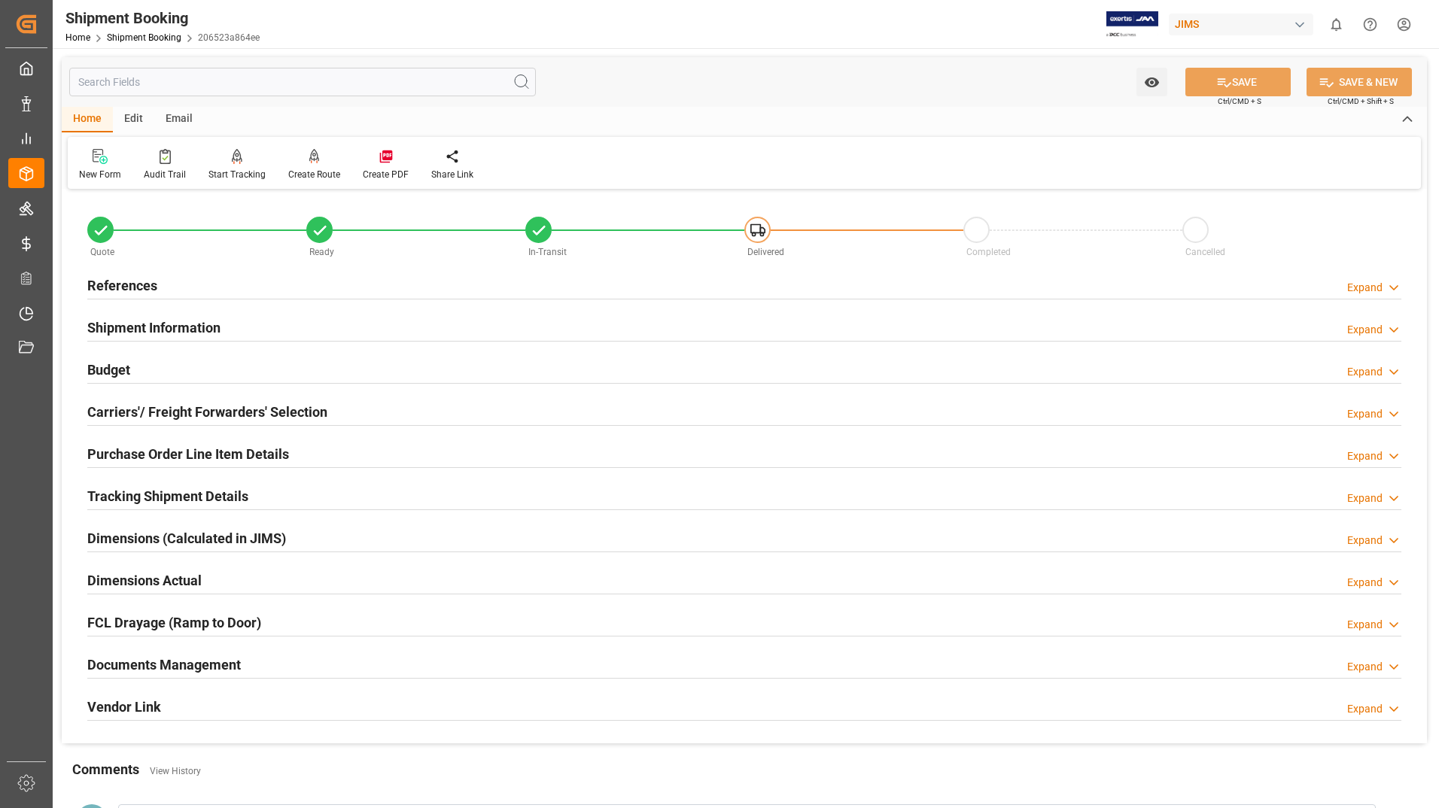
click at [197, 653] on div "Documents Management" at bounding box center [163, 663] width 153 height 29
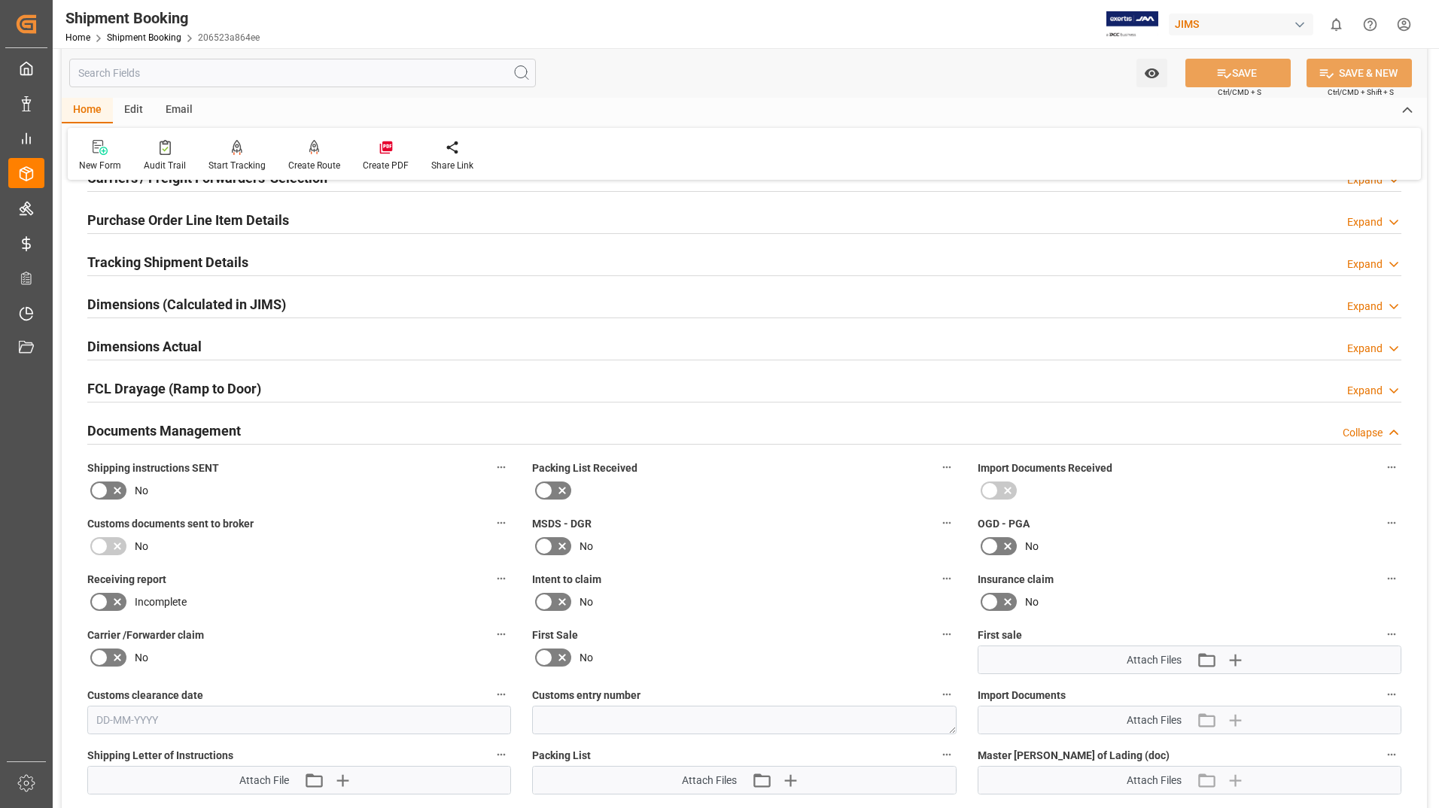
scroll to position [602, 0]
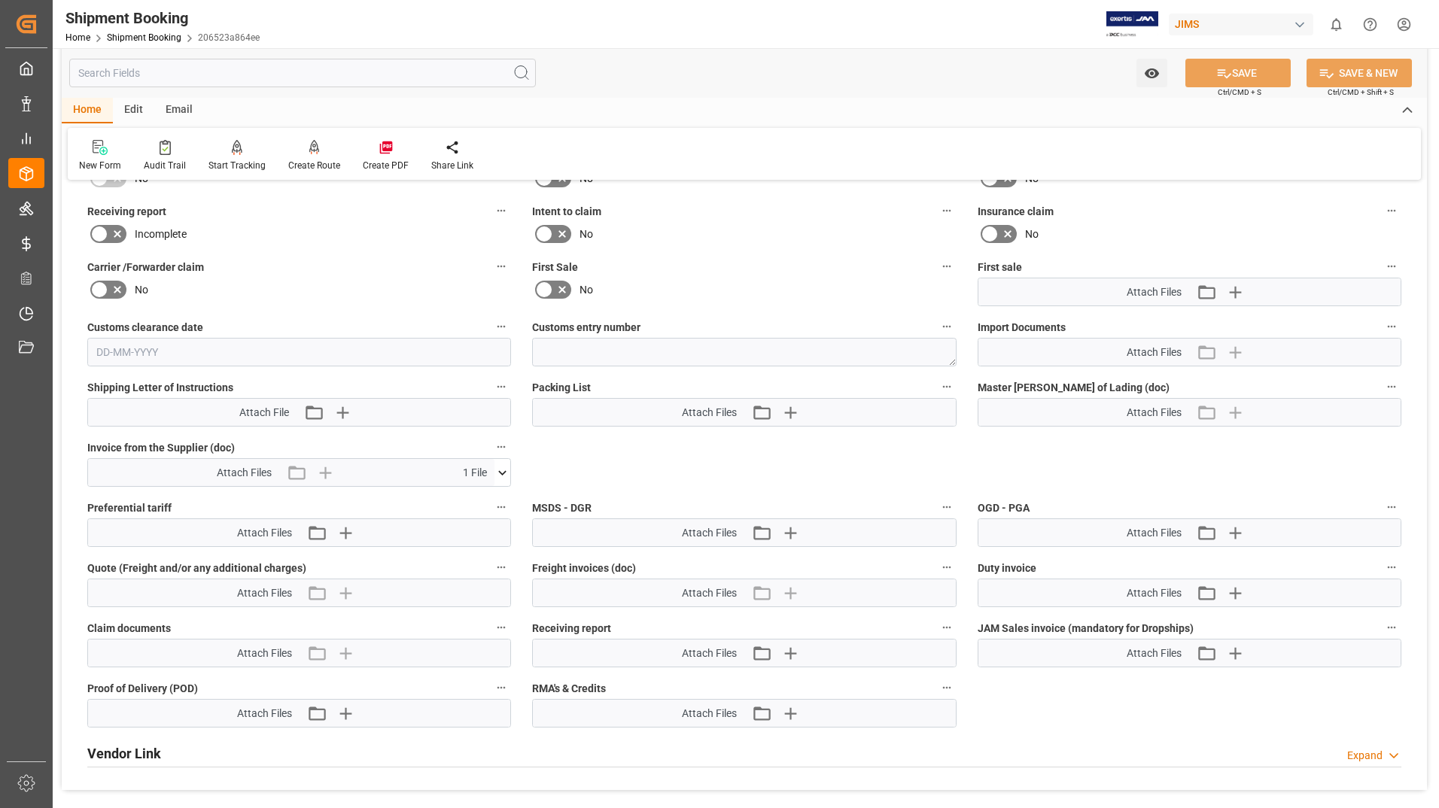
click at [504, 473] on icon at bounding box center [503, 472] width 8 height 5
click at [494, 501] on icon at bounding box center [494, 501] width 16 height 16
